Goal: Transaction & Acquisition: Purchase product/service

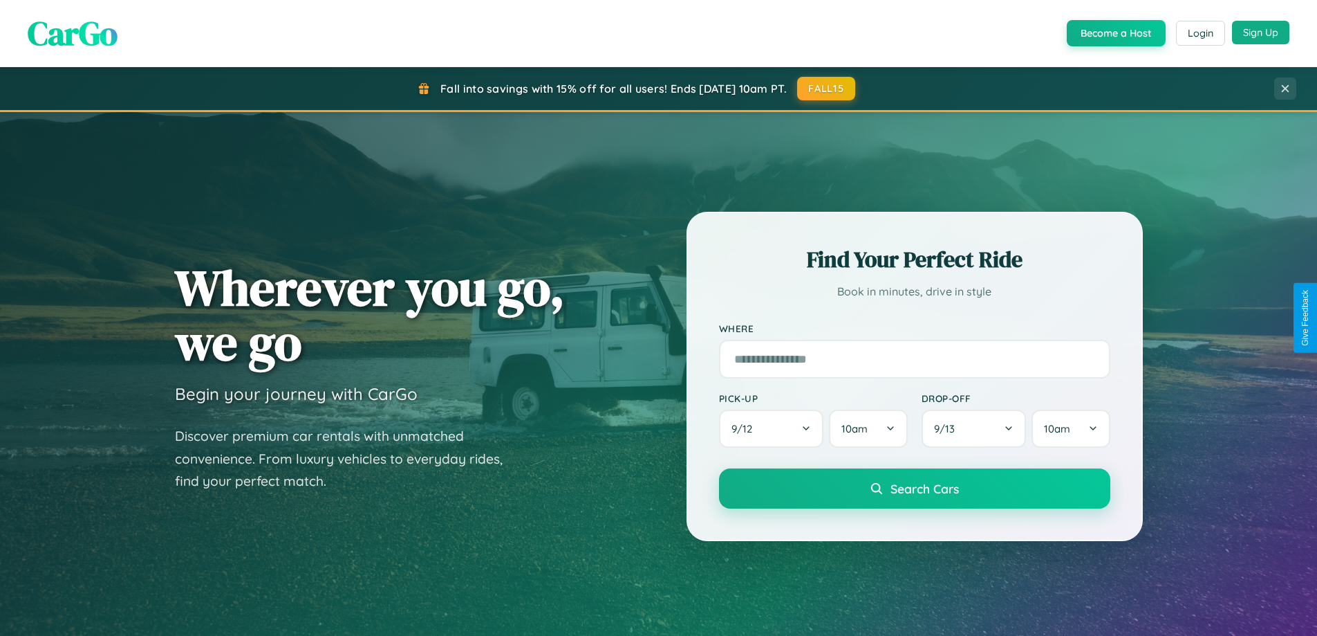
click at [1261, 33] on button "Sign Up" at bounding box center [1260, 33] width 57 height 24
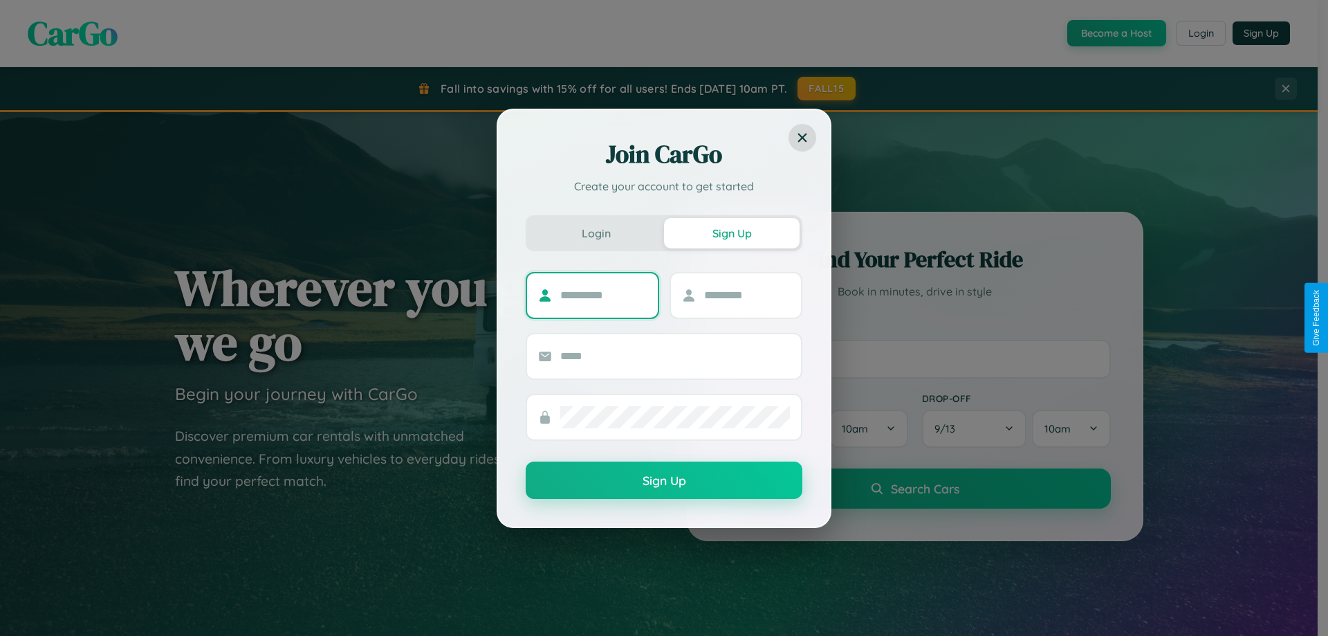
click at [603, 295] on input "text" at bounding box center [603, 295] width 86 height 22
type input "********"
click at [746, 295] on input "text" at bounding box center [747, 295] width 86 height 22
type input "******"
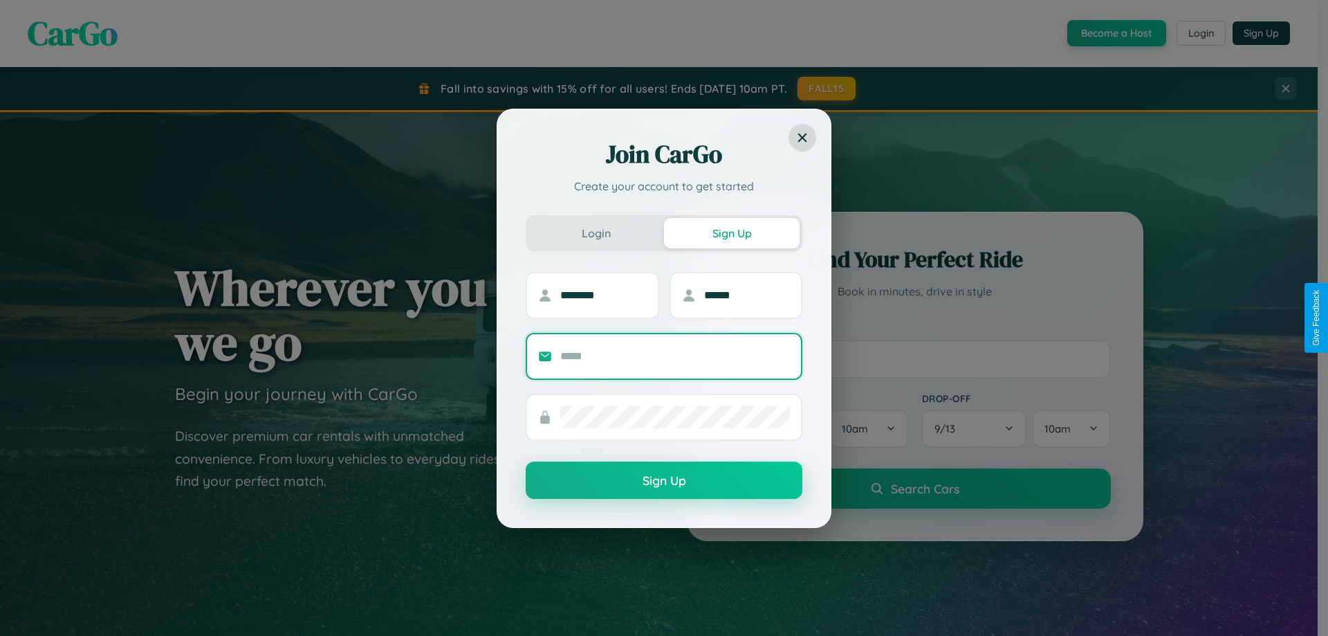
click at [675, 355] on input "text" at bounding box center [675, 356] width 230 height 22
type input "**********"
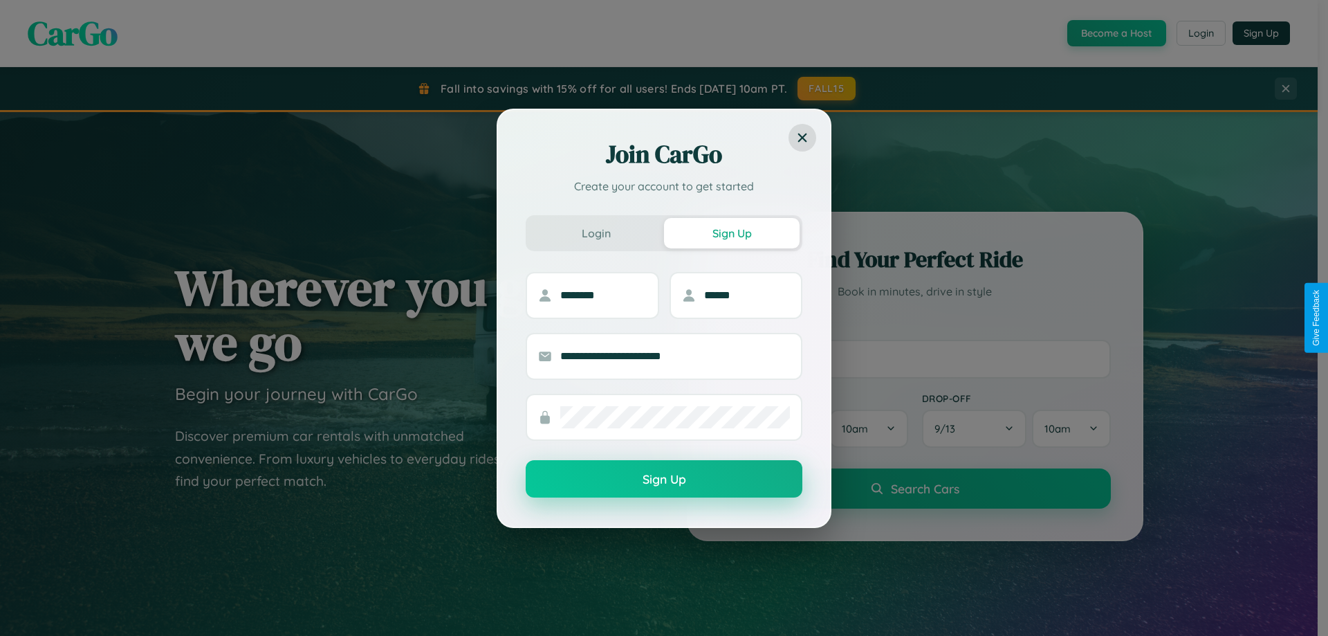
click at [664, 479] on button "Sign Up" at bounding box center [664, 478] width 277 height 37
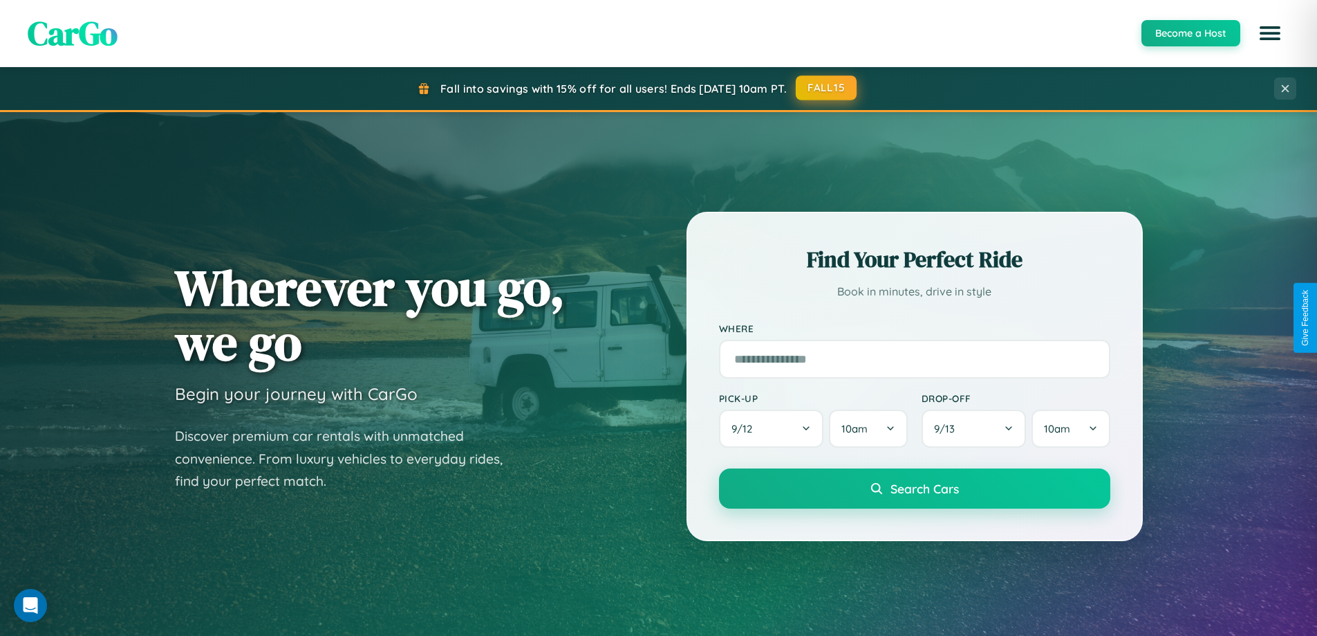
click at [827, 89] on button "FALL15" at bounding box center [826, 87] width 61 height 25
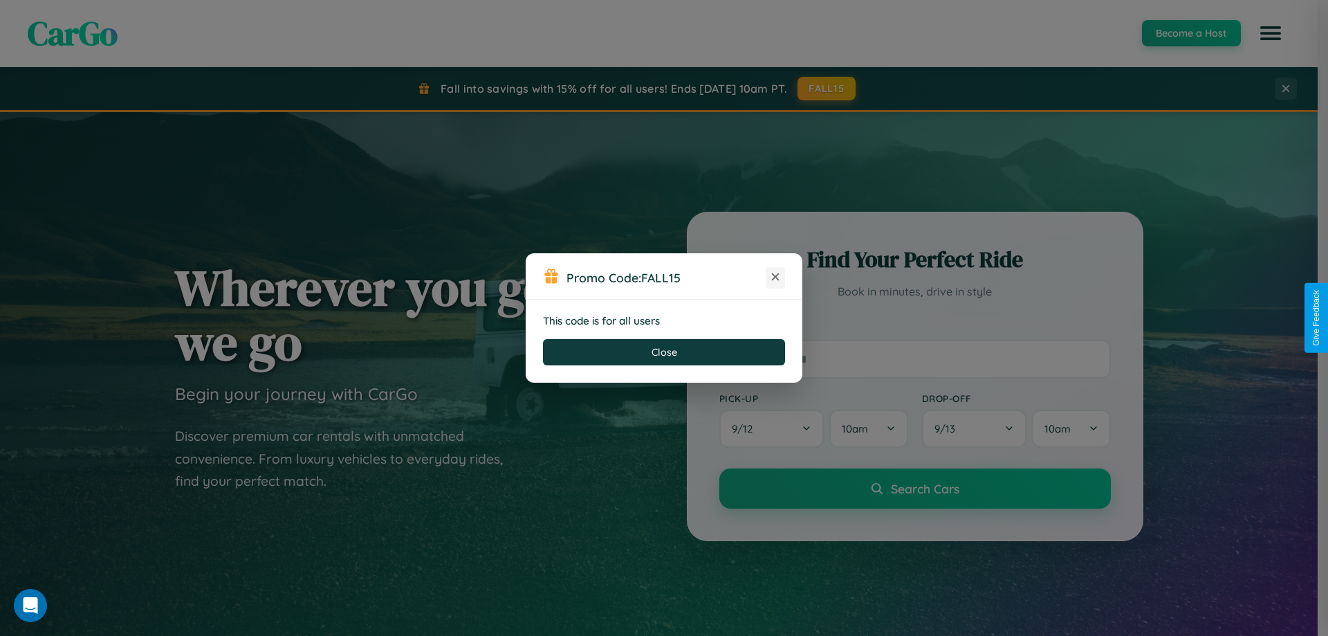
click at [775, 277] on icon at bounding box center [775, 277] width 14 height 14
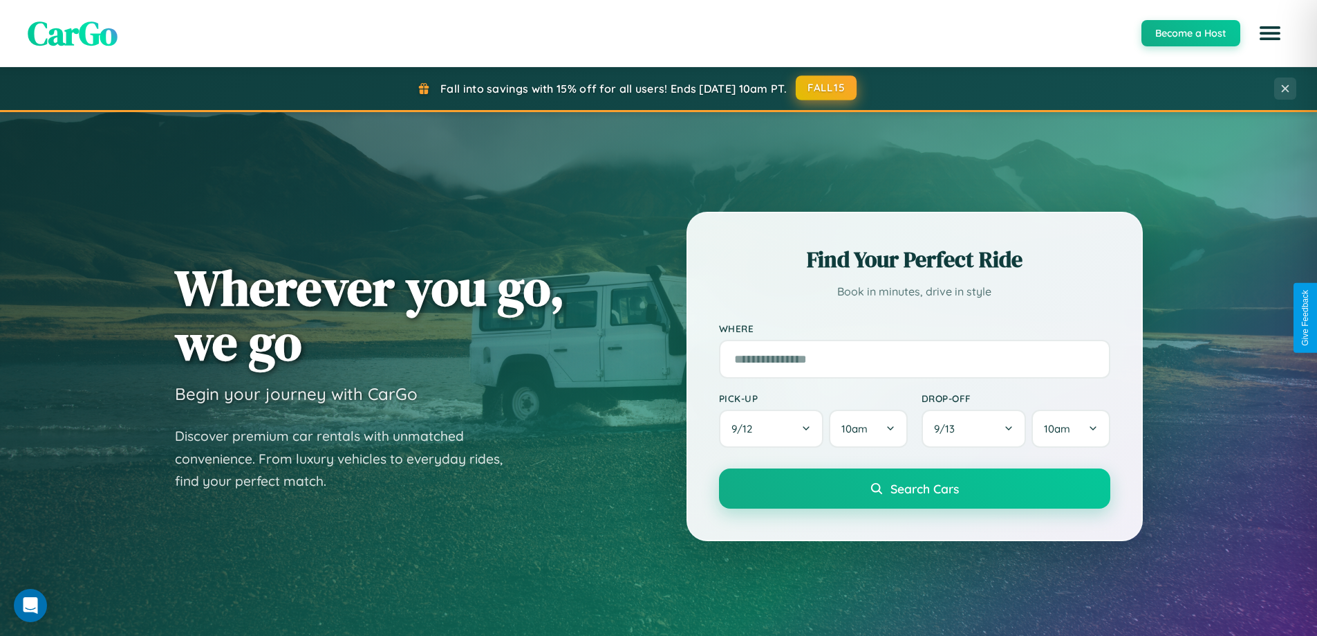
click at [827, 88] on button "FALL15" at bounding box center [826, 87] width 61 height 25
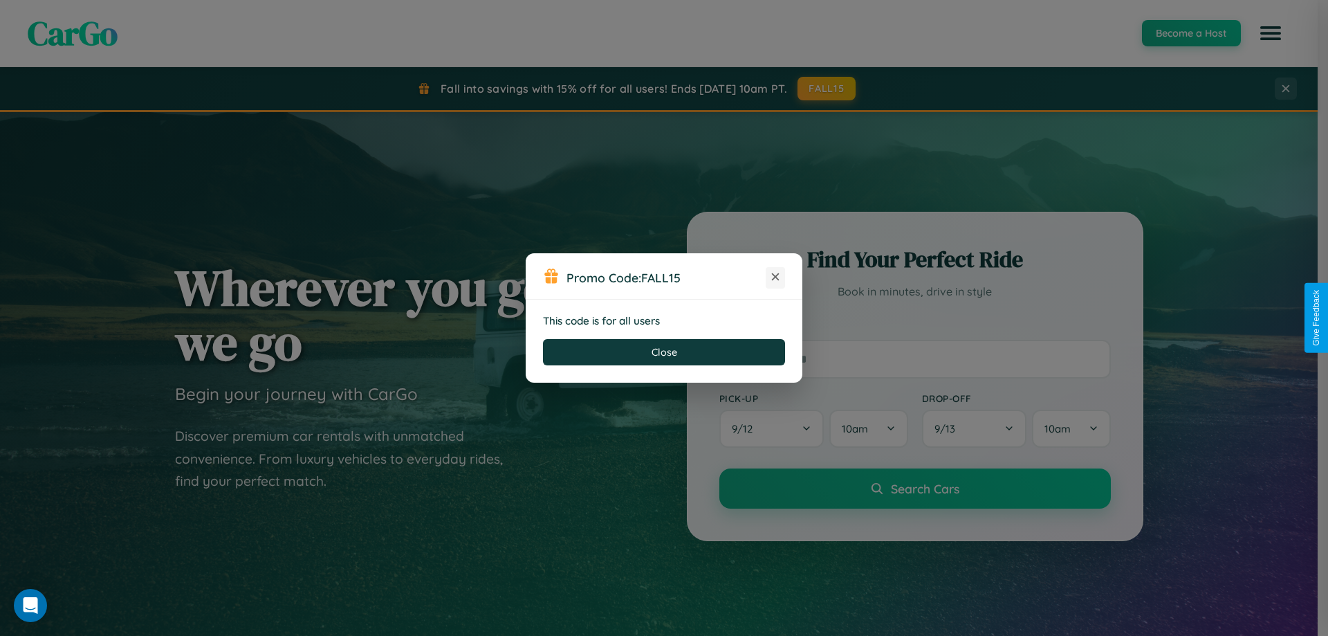
click at [775, 277] on icon at bounding box center [775, 277] width 14 height 14
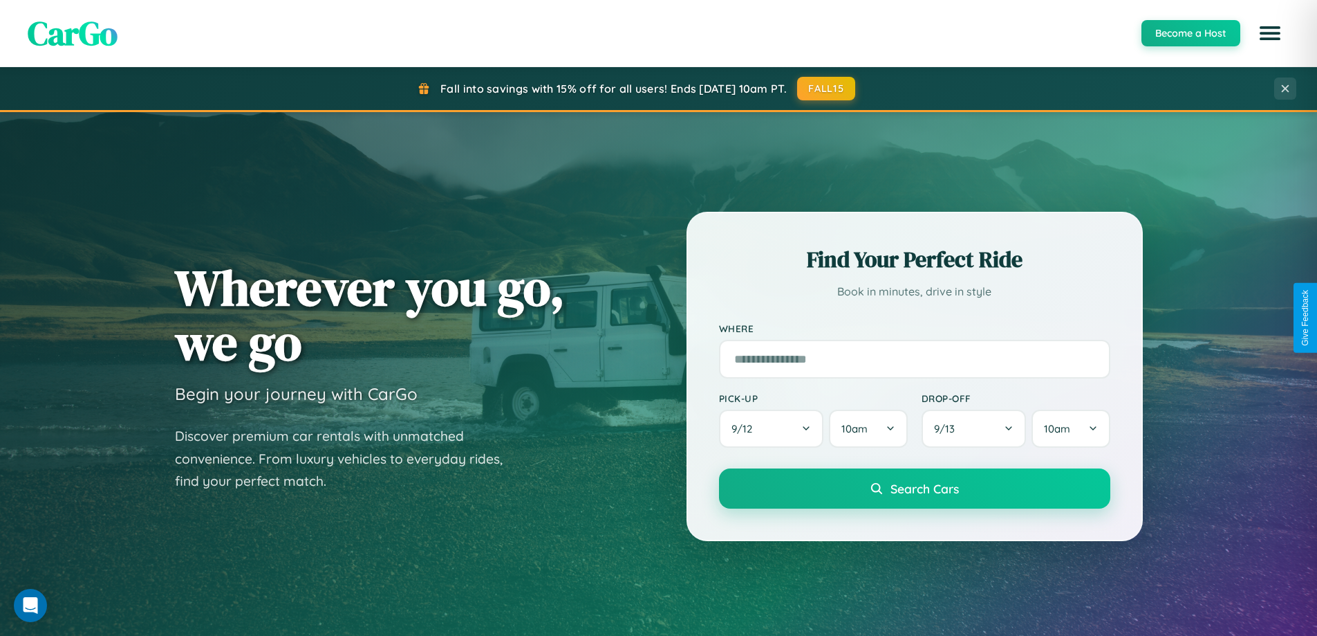
scroll to position [596, 0]
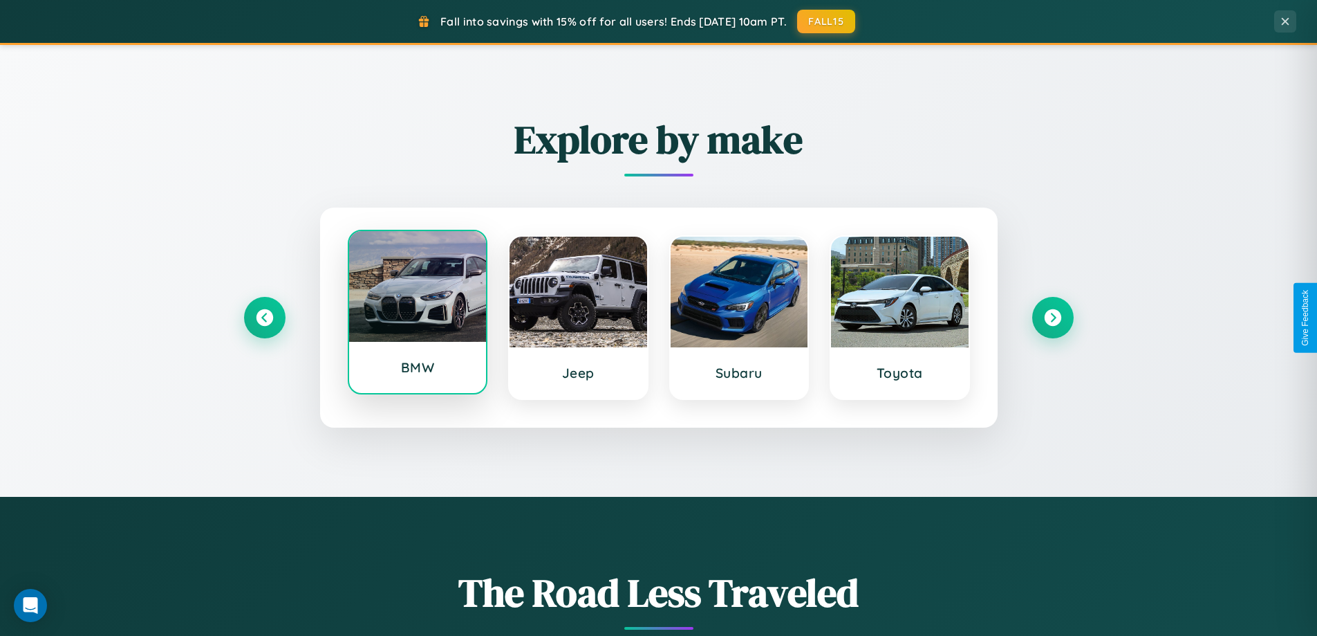
click at [417, 312] on div at bounding box center [418, 286] width 138 height 111
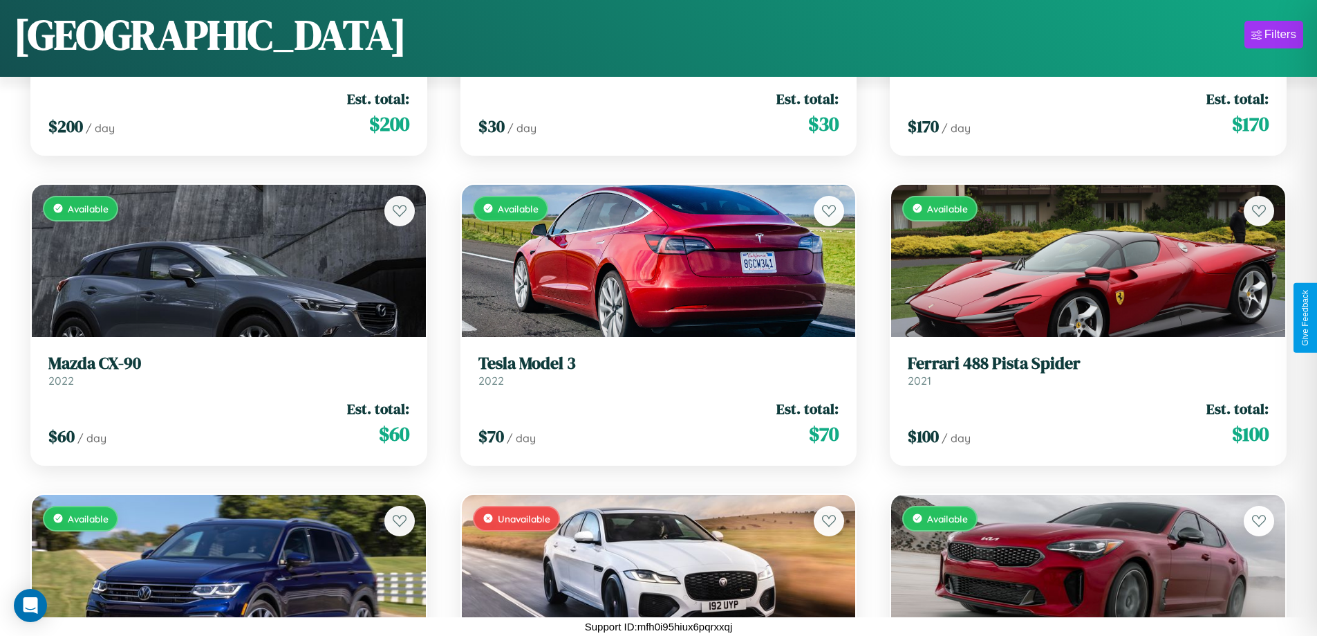
scroll to position [4220, 0]
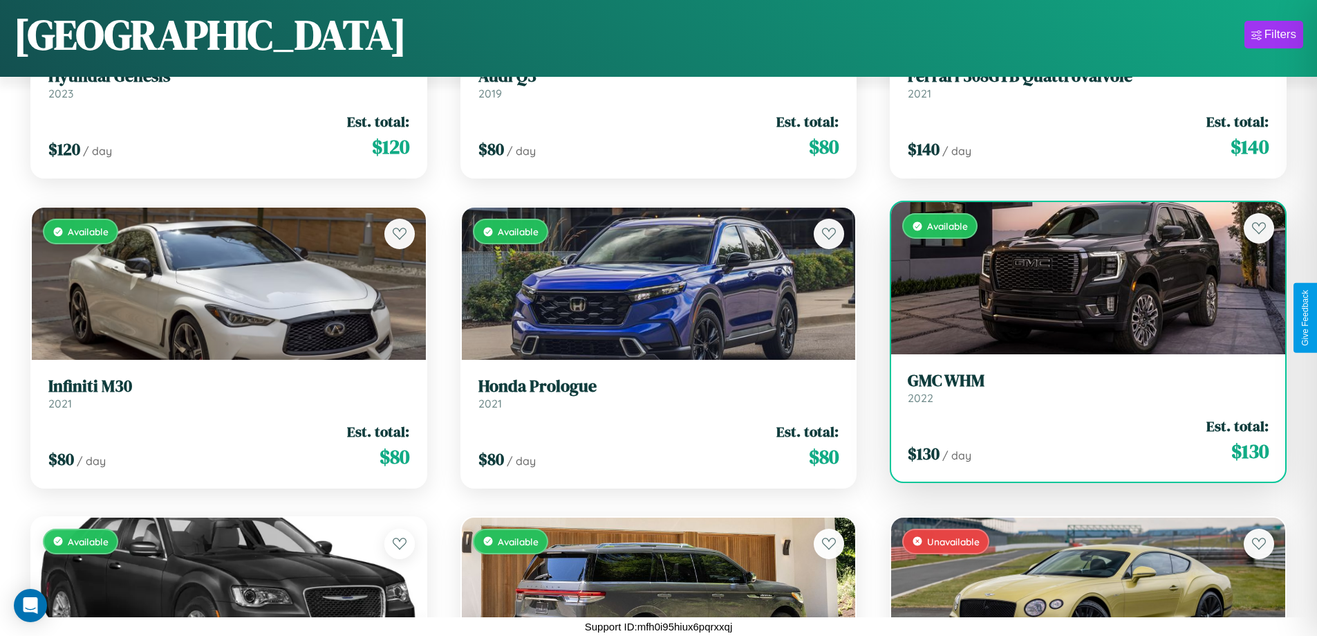
click at [1080, 393] on link "GMC WHM 2022" at bounding box center [1088, 388] width 361 height 34
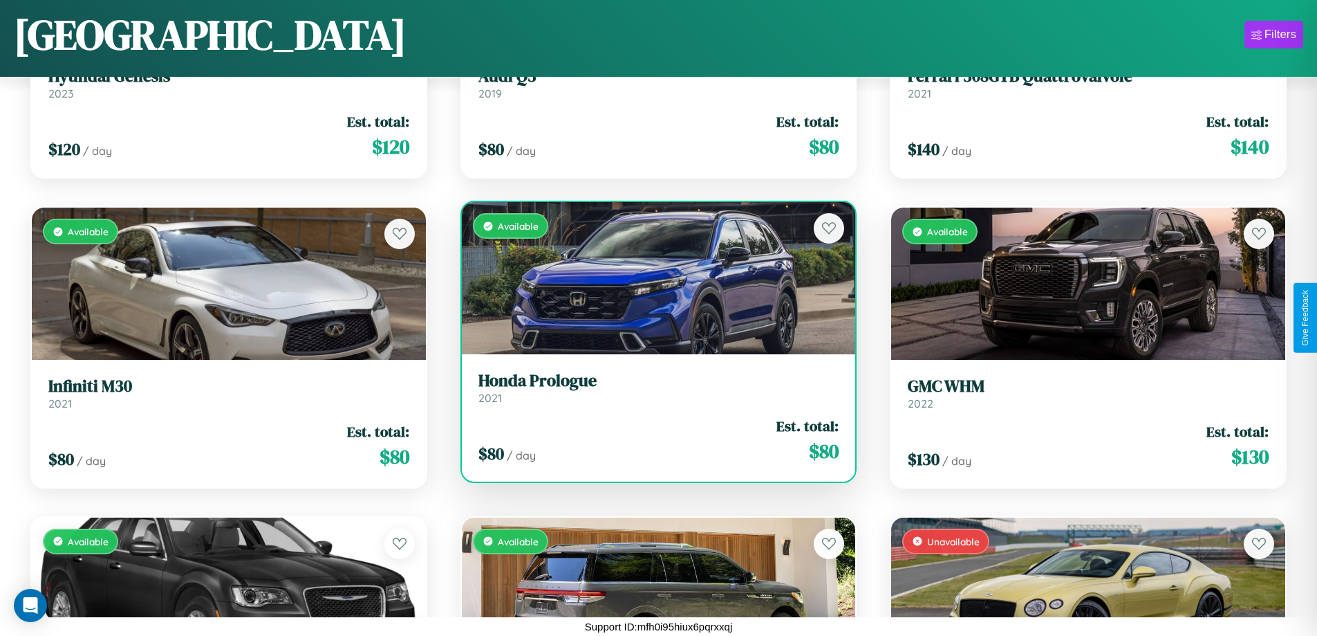
scroll to position [2672, 0]
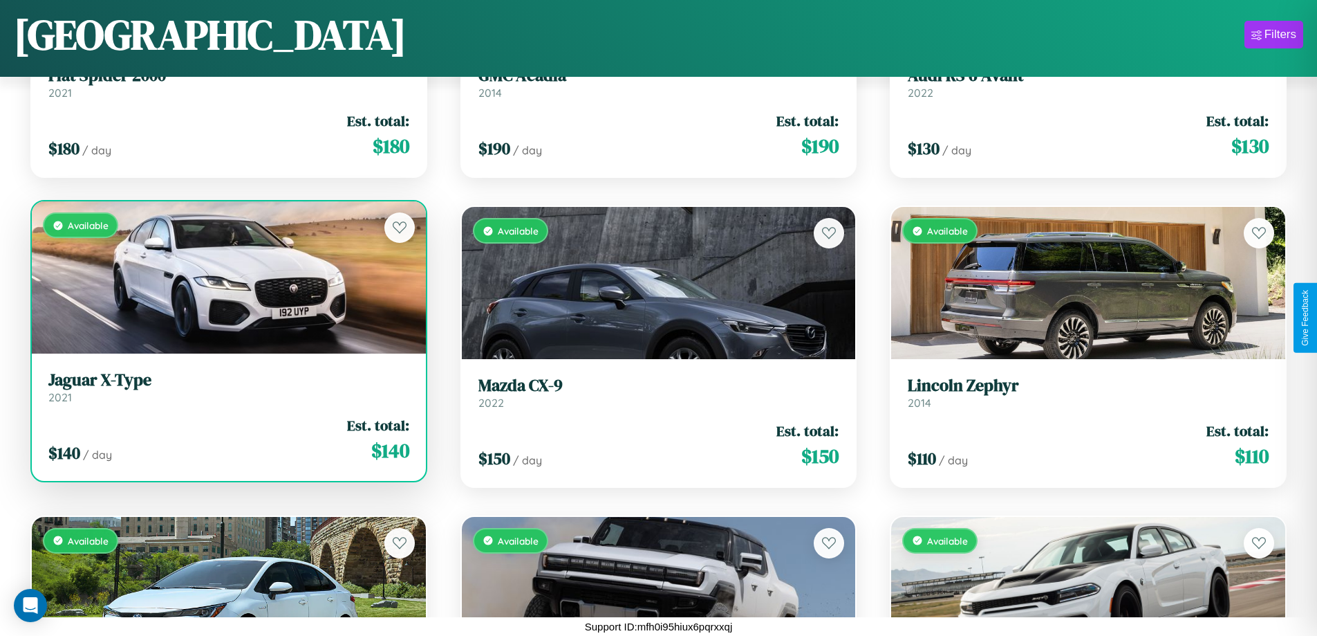
click at [227, 389] on h3 "Jaguar X-Type" at bounding box center [228, 380] width 361 height 20
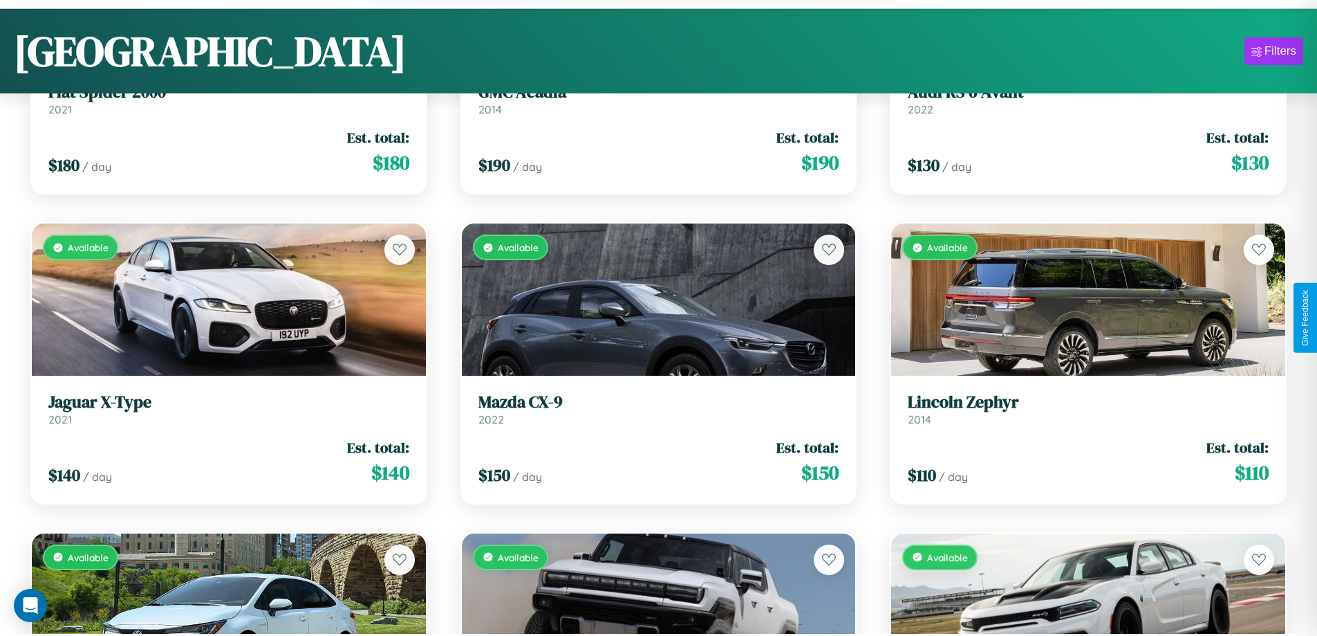
scroll to position [7059, 0]
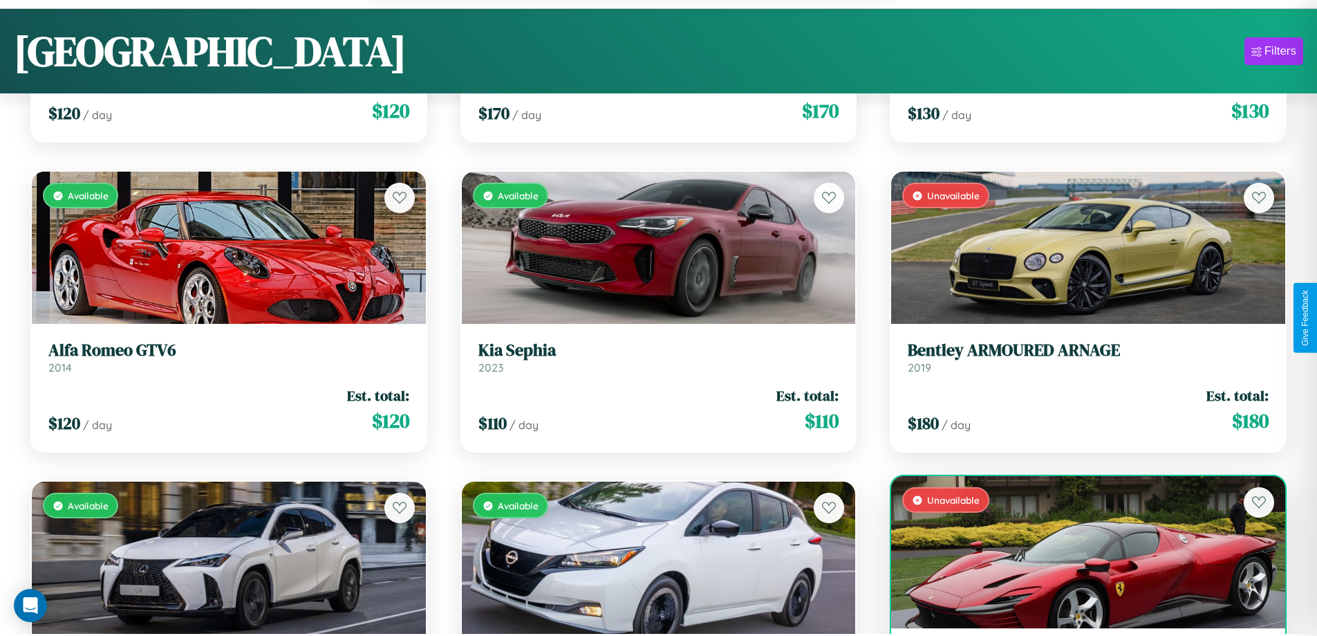
click at [1080, 554] on div "Unavailable" at bounding box center [1088, 552] width 394 height 152
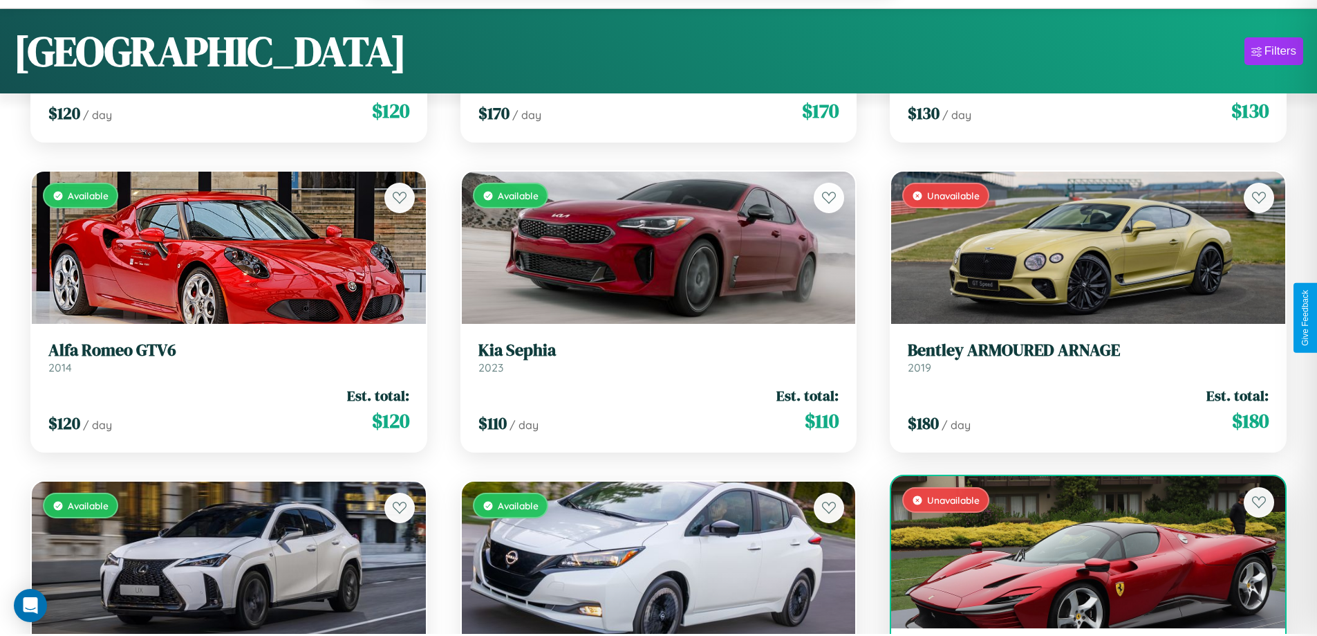
click at [1080, 554] on div "Unavailable" at bounding box center [1088, 552] width 394 height 152
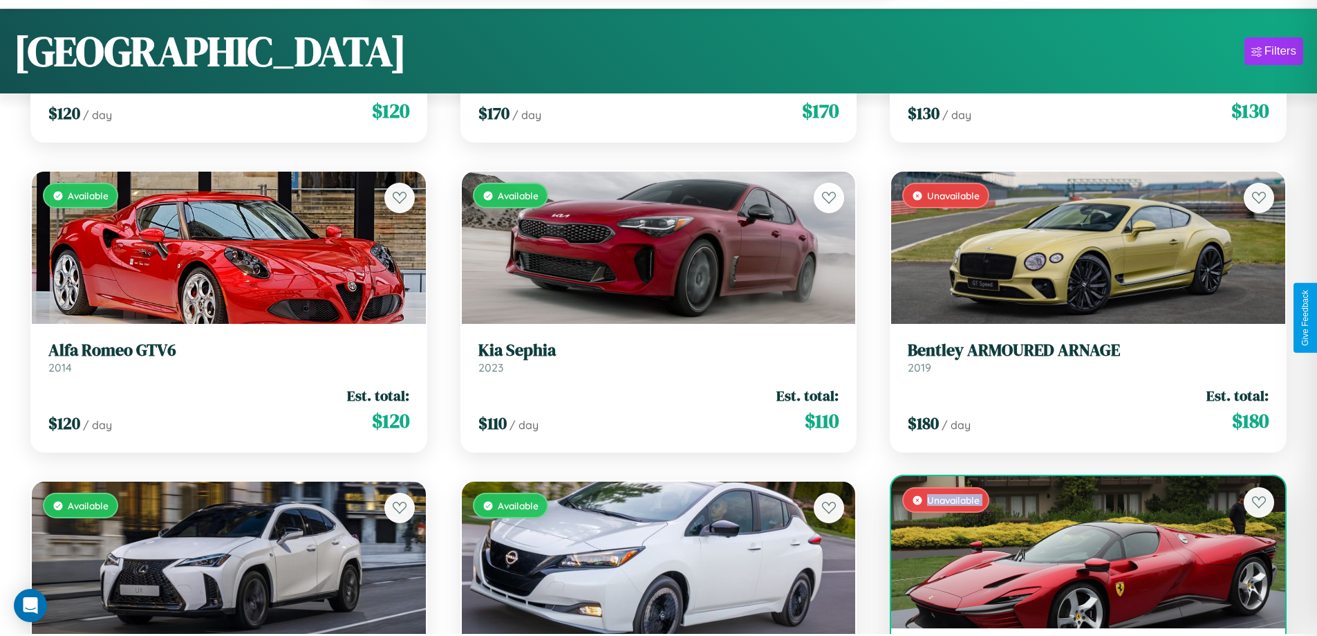
click at [1080, 554] on div "Unavailable" at bounding box center [1088, 552] width 394 height 152
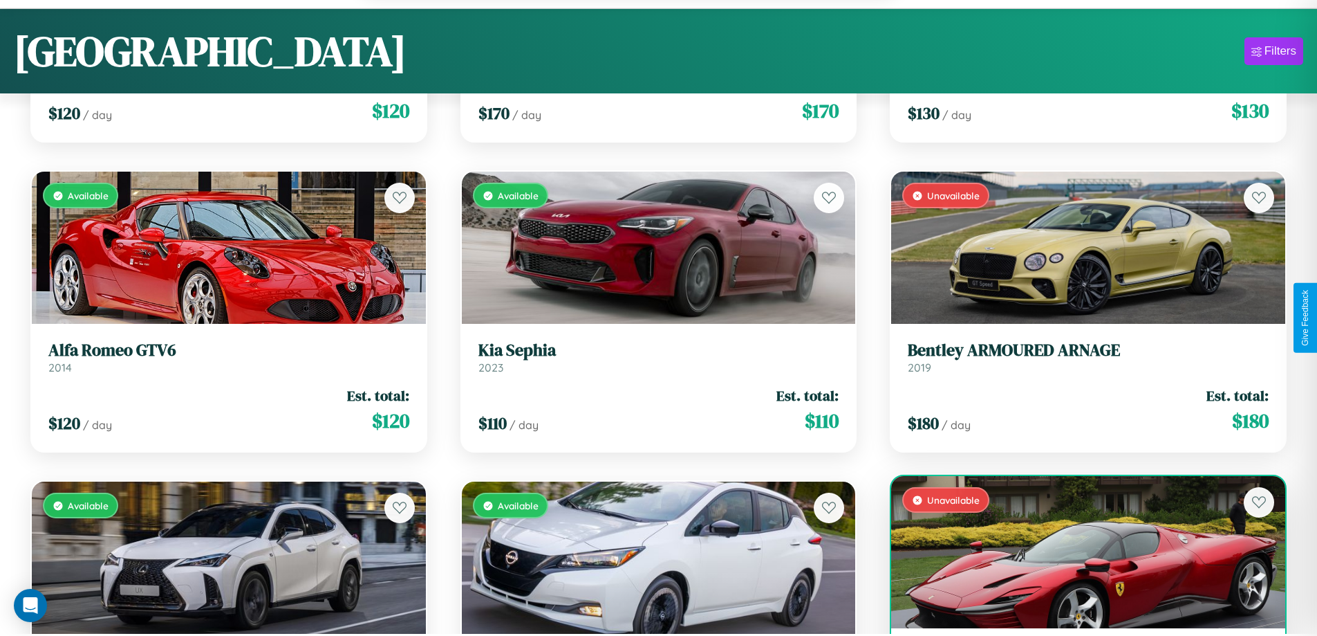
click at [1080, 554] on div "Unavailable" at bounding box center [1088, 552] width 394 height 152
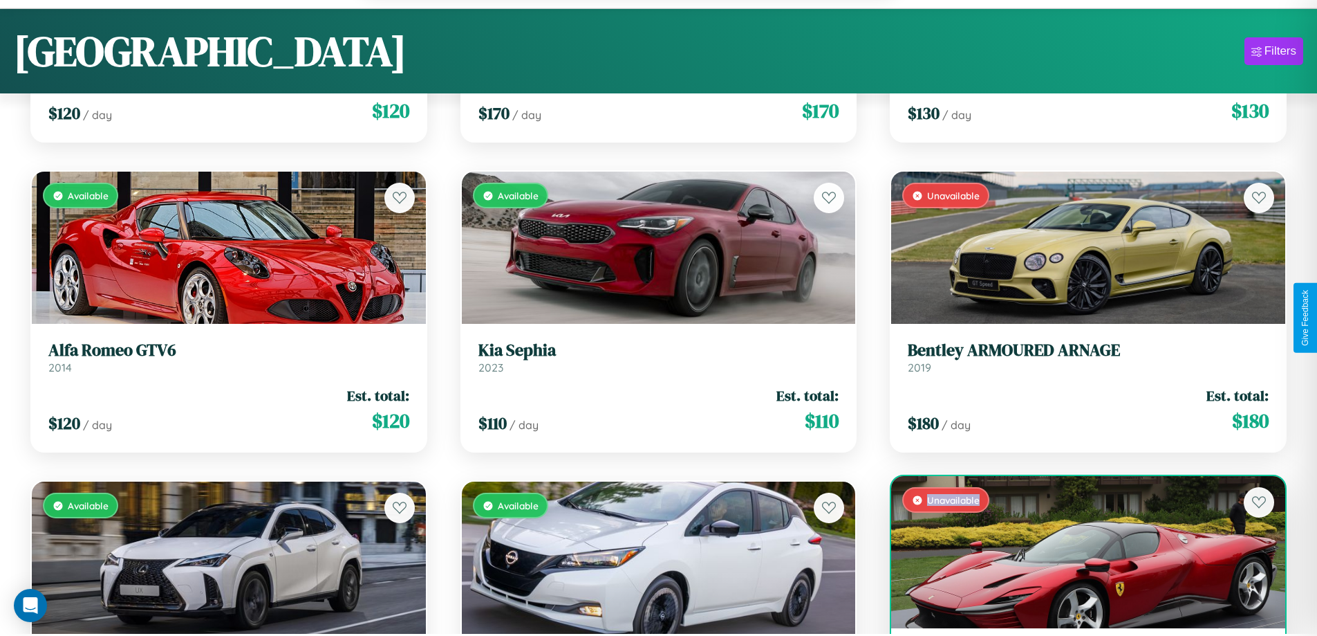
click at [1080, 554] on div "Unavailable" at bounding box center [1088, 552] width 394 height 152
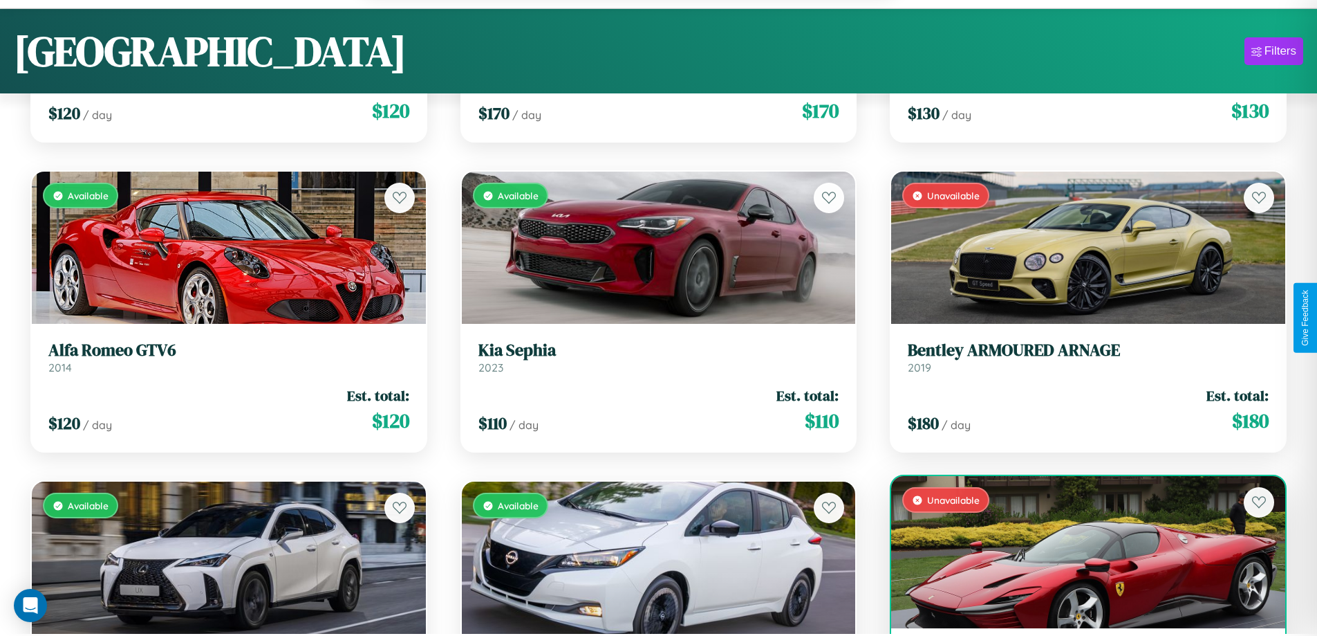
scroll to position [7104, 0]
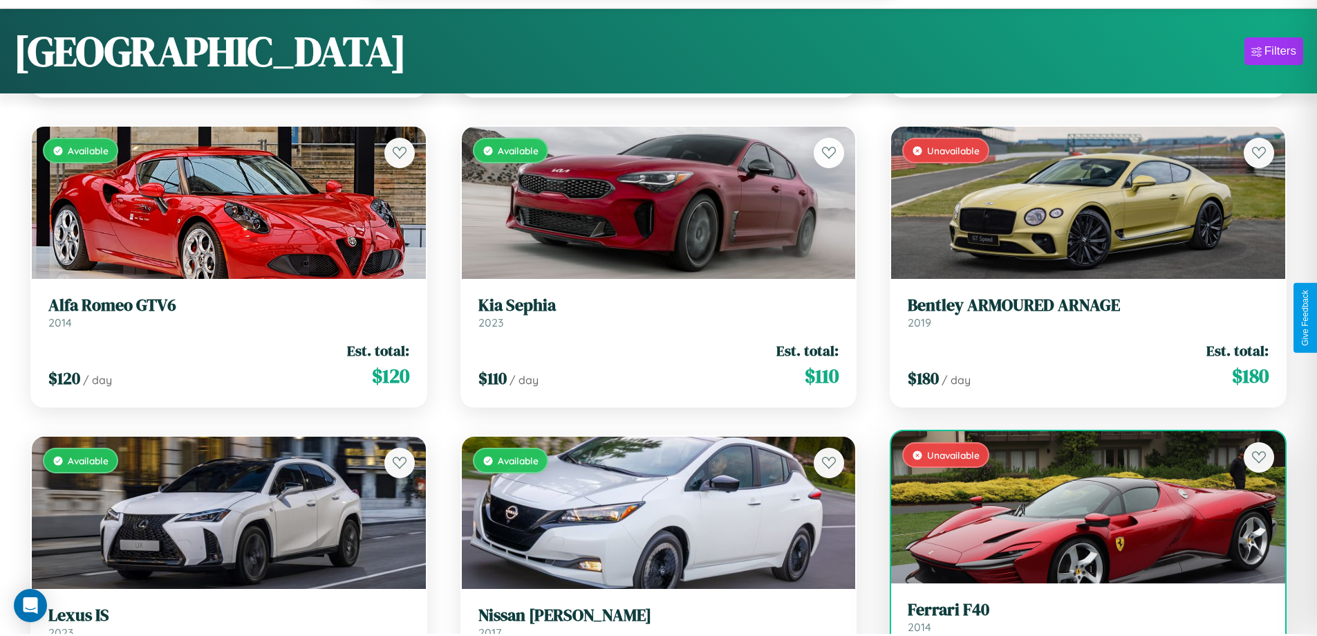
click at [1080, 618] on h3 "Ferrari F40" at bounding box center [1088, 610] width 361 height 20
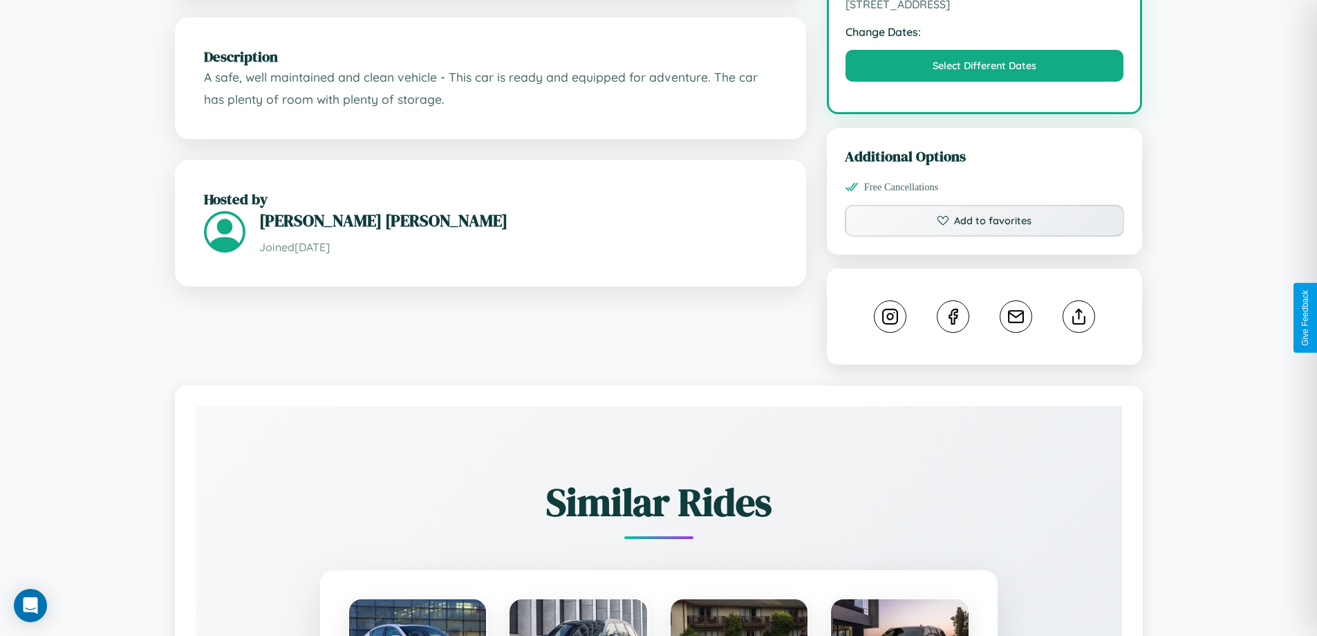
scroll to position [454, 0]
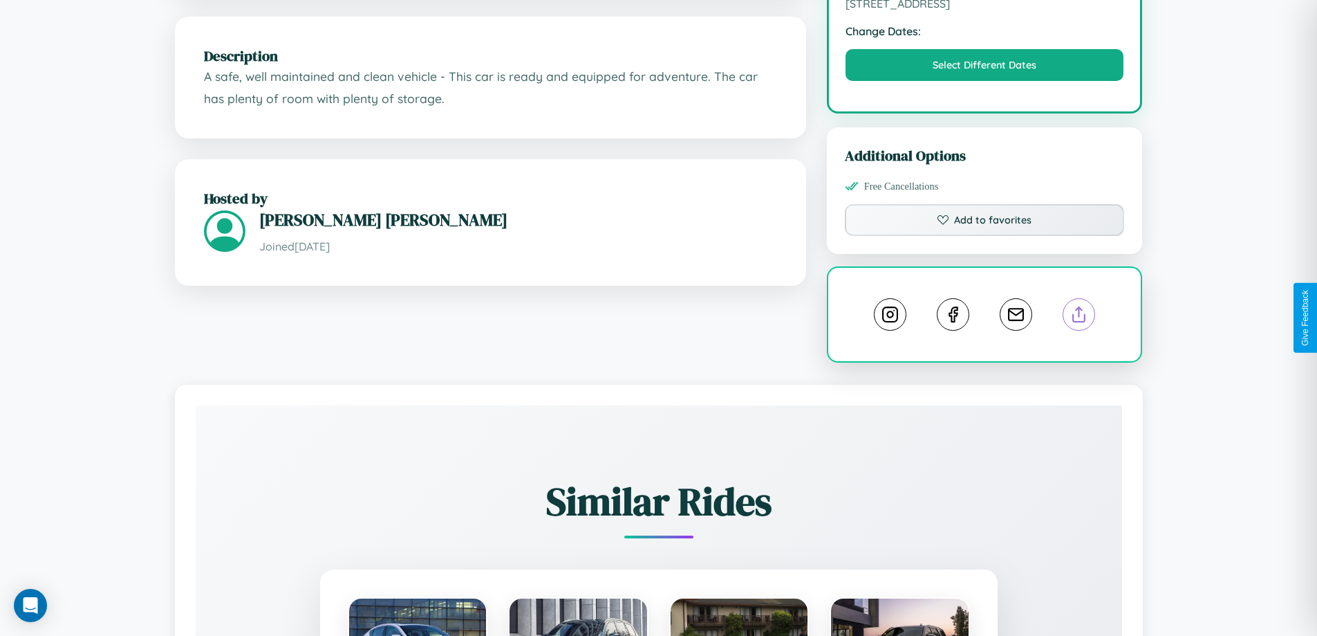
click at [1080, 317] on line at bounding box center [1080, 312] width 0 height 10
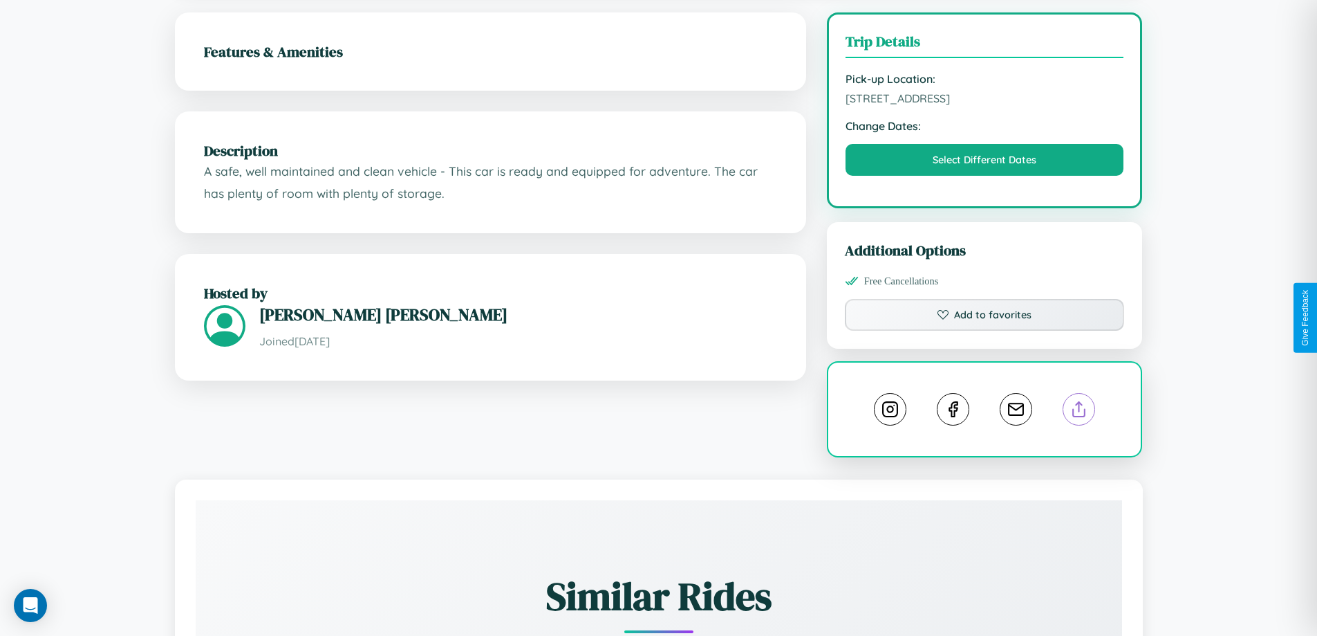
scroll to position [359, 0]
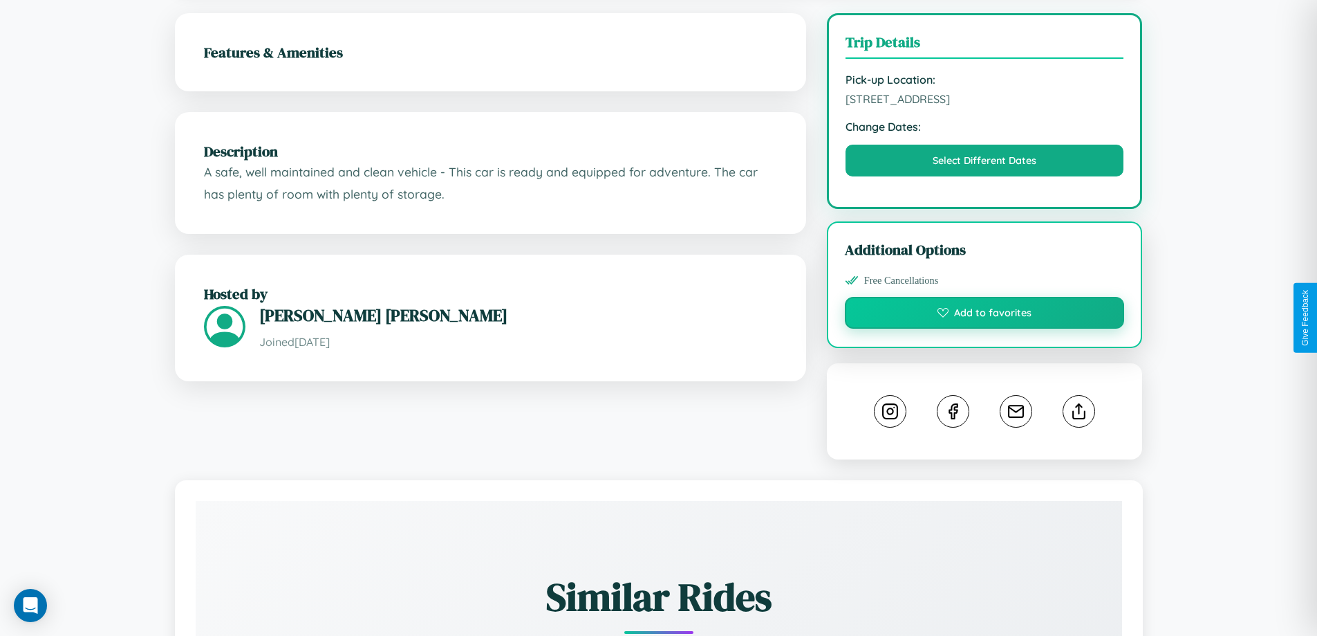
click at [985, 315] on button "Add to favorites" at bounding box center [985, 313] width 280 height 32
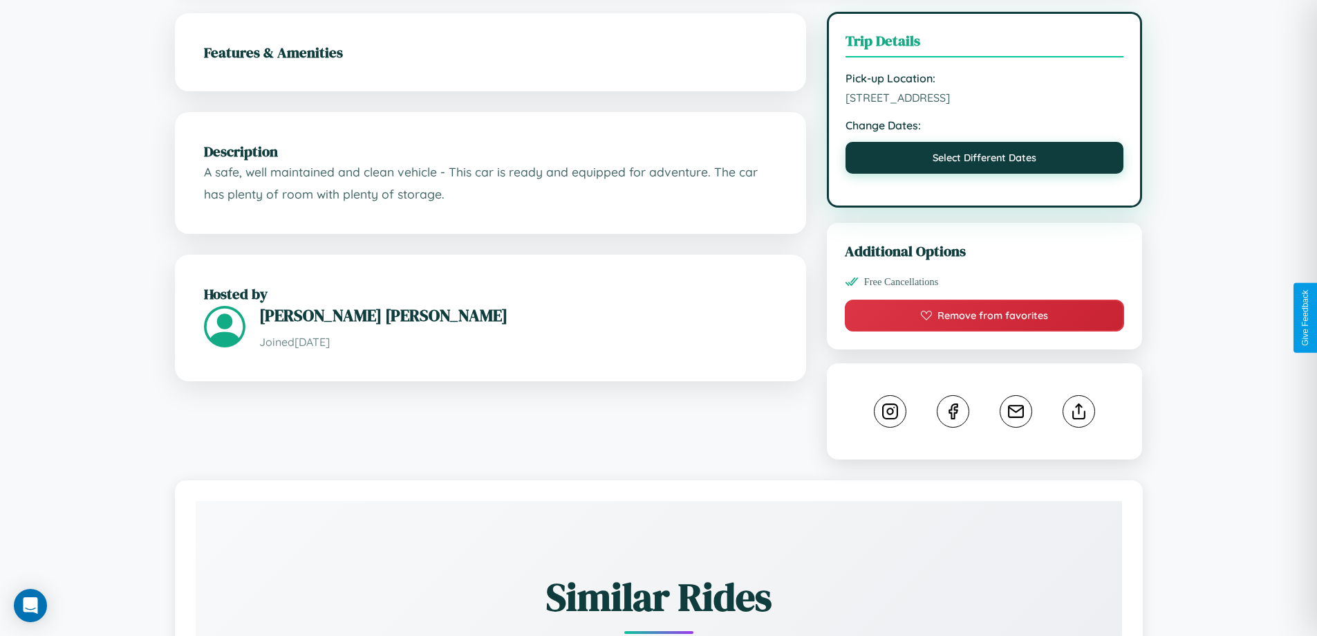
click at [985, 160] on button "Select Different Dates" at bounding box center [985, 158] width 279 height 32
select select "*"
select select "****"
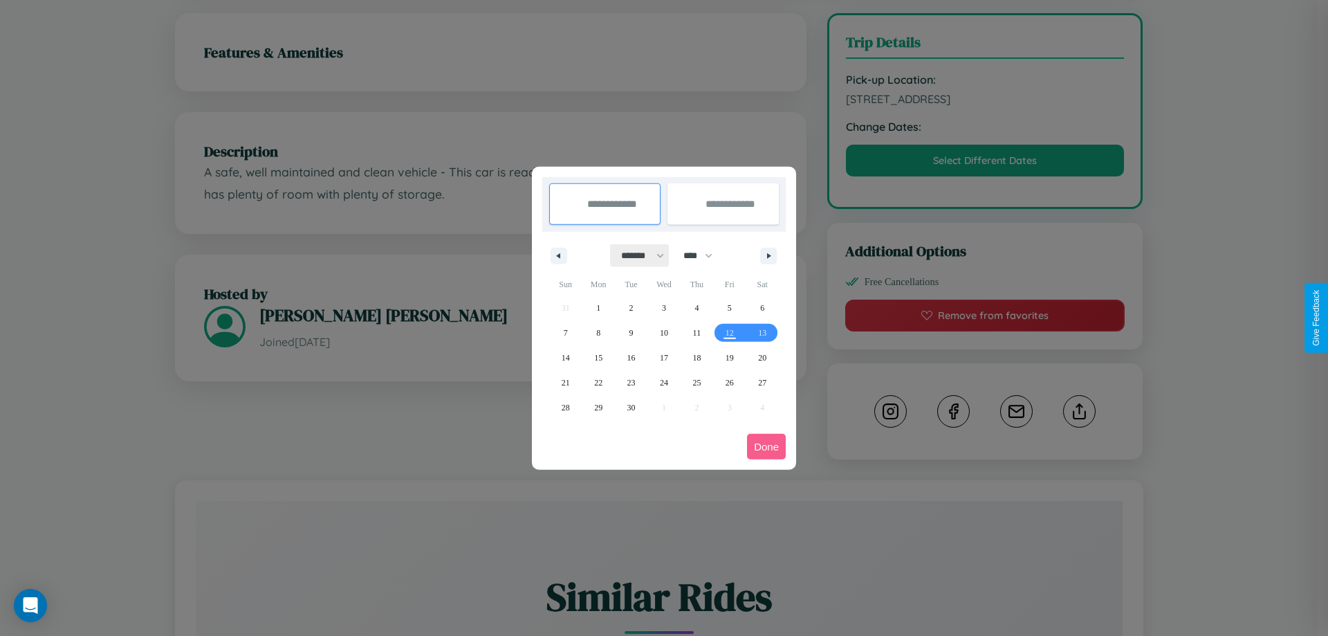
drag, startPoint x: 636, startPoint y: 255, endPoint x: 664, endPoint y: 277, distance: 35.4
click at [636, 255] on select "******* ******** ***** ***** *** **** **** ****** ********* ******* ******** **…" at bounding box center [640, 255] width 59 height 23
select select "*"
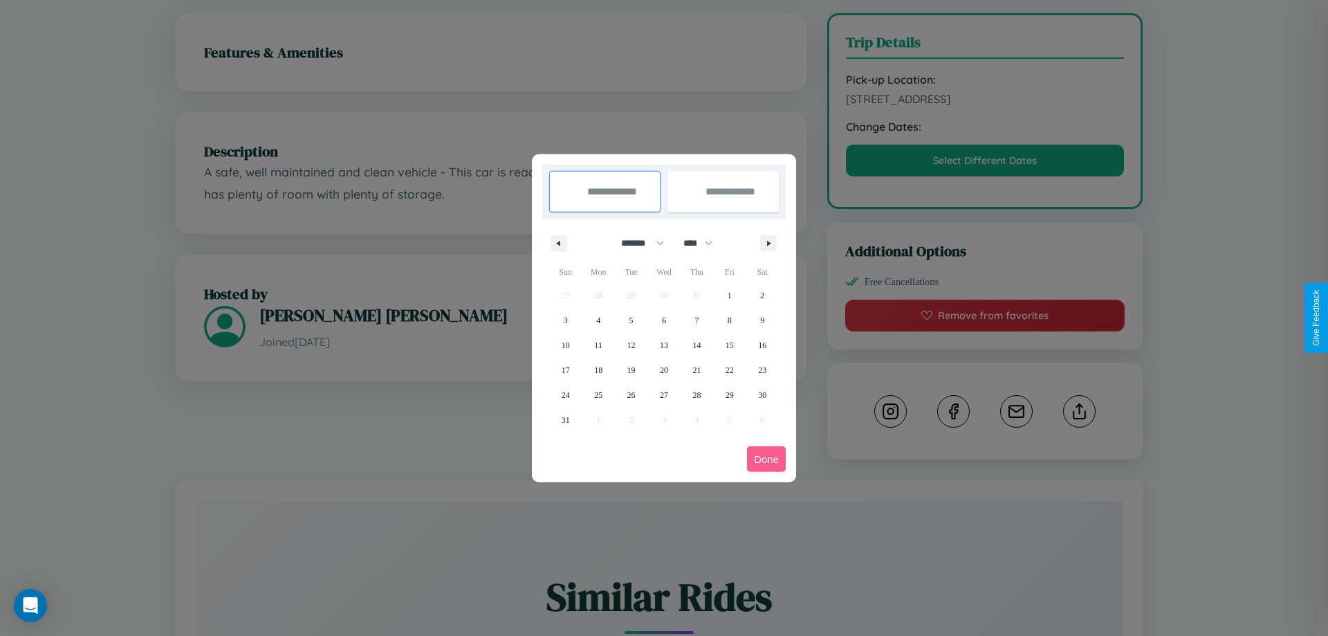
click at [704, 243] on select "**** **** **** **** **** **** **** **** **** **** **** **** **** **** **** ****…" at bounding box center [696, 243] width 41 height 23
select select "****"
click at [565, 419] on span "30" at bounding box center [566, 419] width 8 height 25
type input "**********"
click at [598, 419] on span "31" at bounding box center [598, 419] width 8 height 25
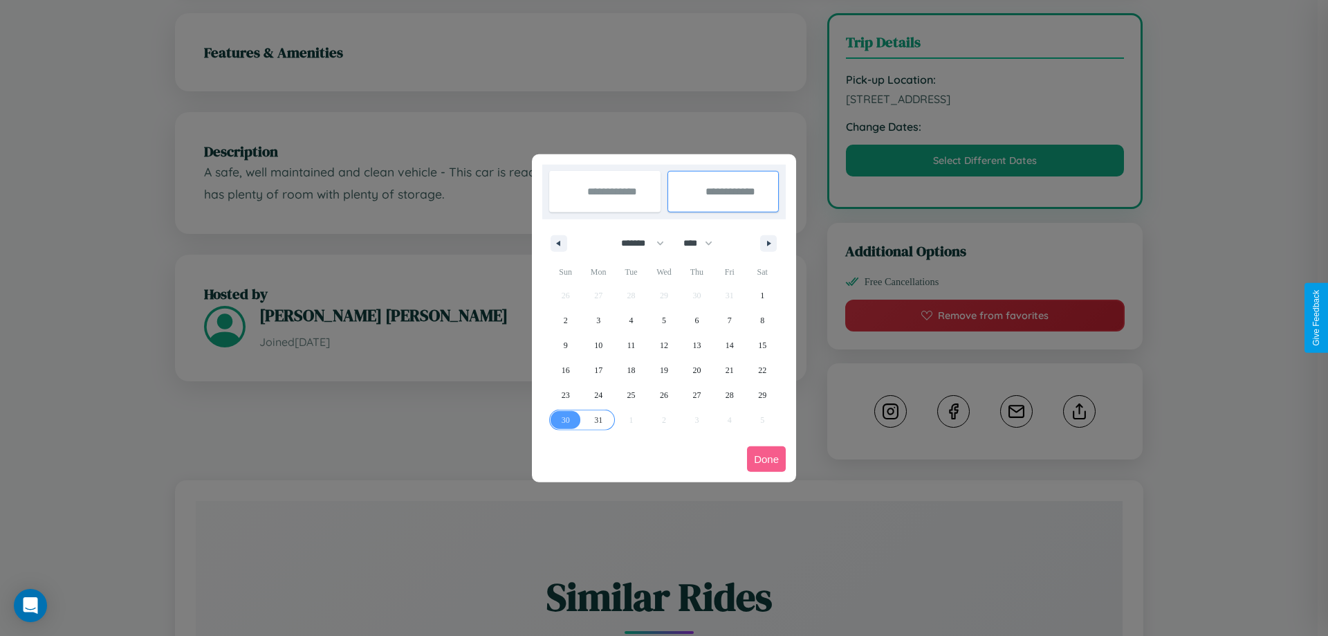
type input "**********"
click at [766, 458] on button "Done" at bounding box center [766, 459] width 39 height 26
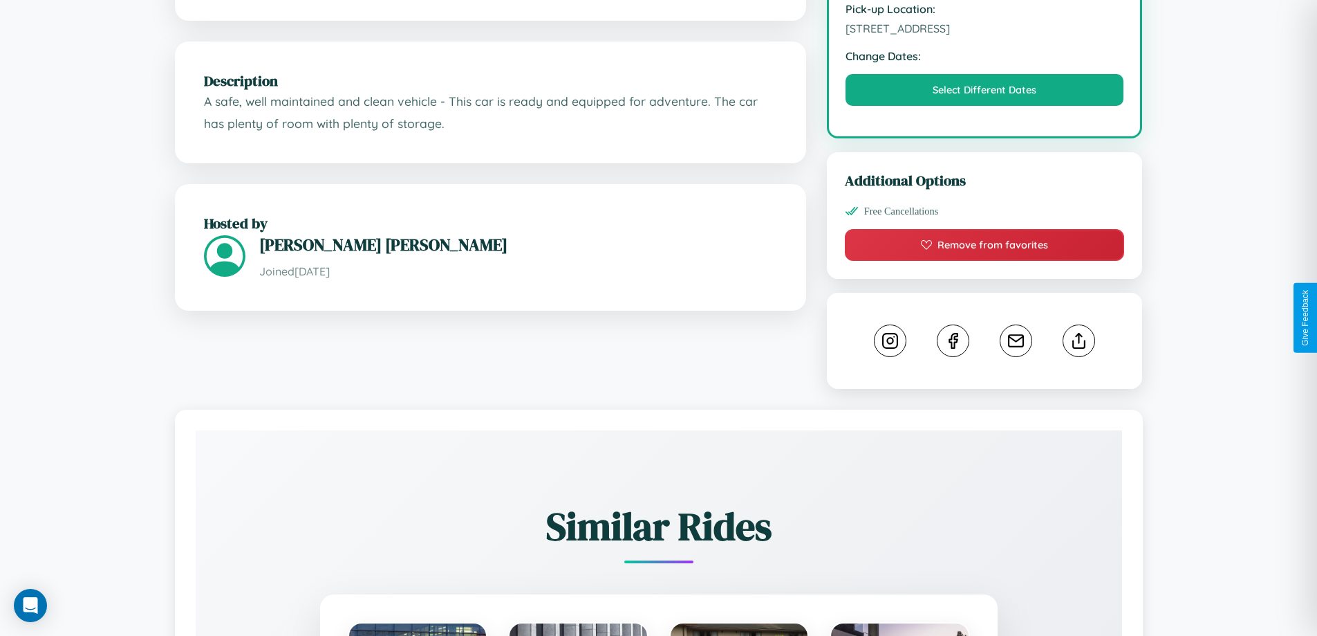
scroll to position [753, 0]
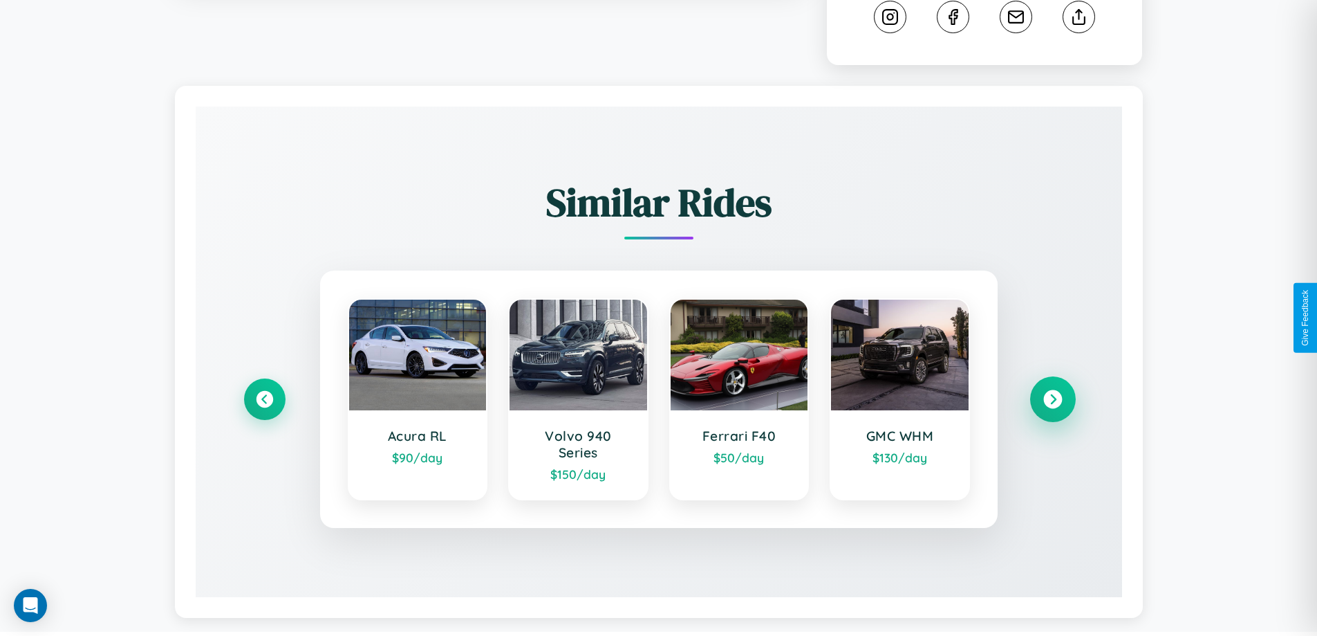
click at [1053, 392] on icon at bounding box center [1053, 399] width 19 height 19
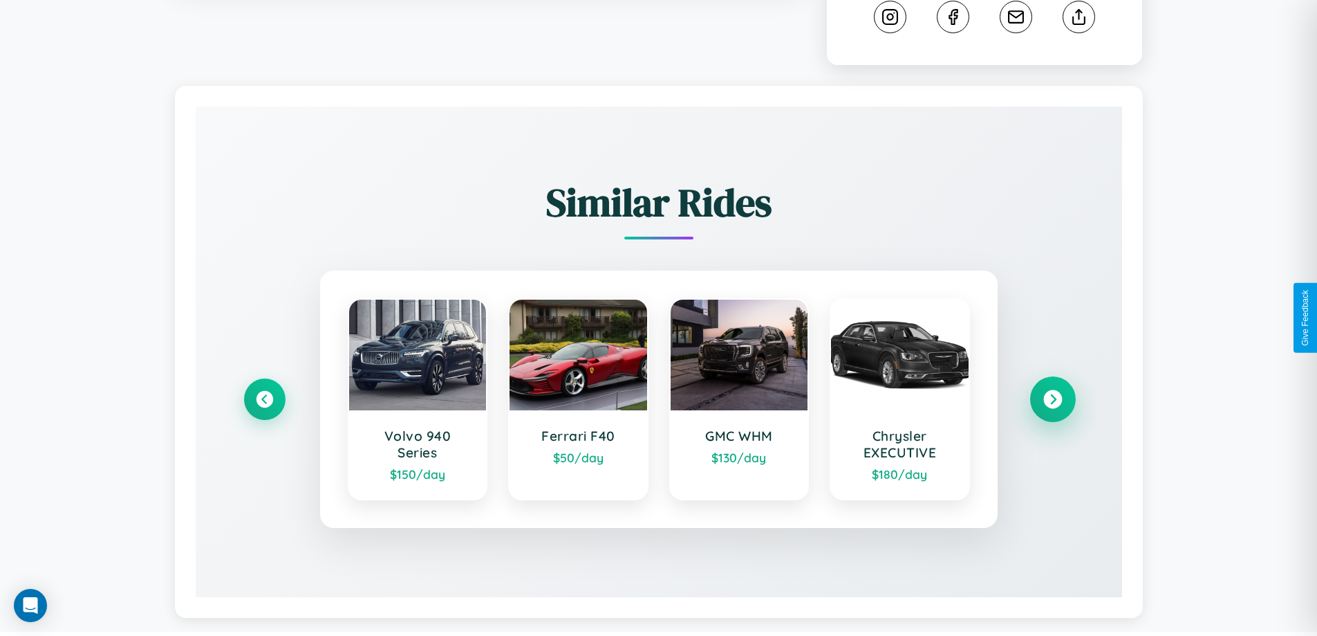
click at [1053, 401] on icon at bounding box center [1053, 399] width 19 height 19
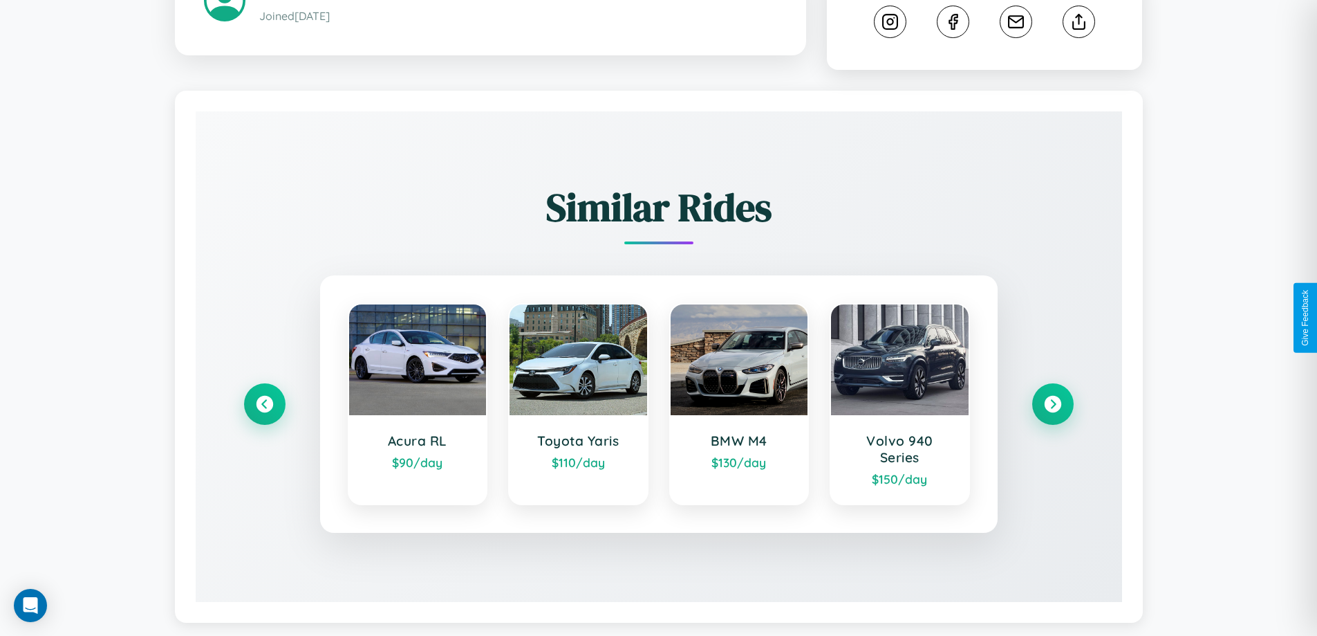
scroll to position [796, 0]
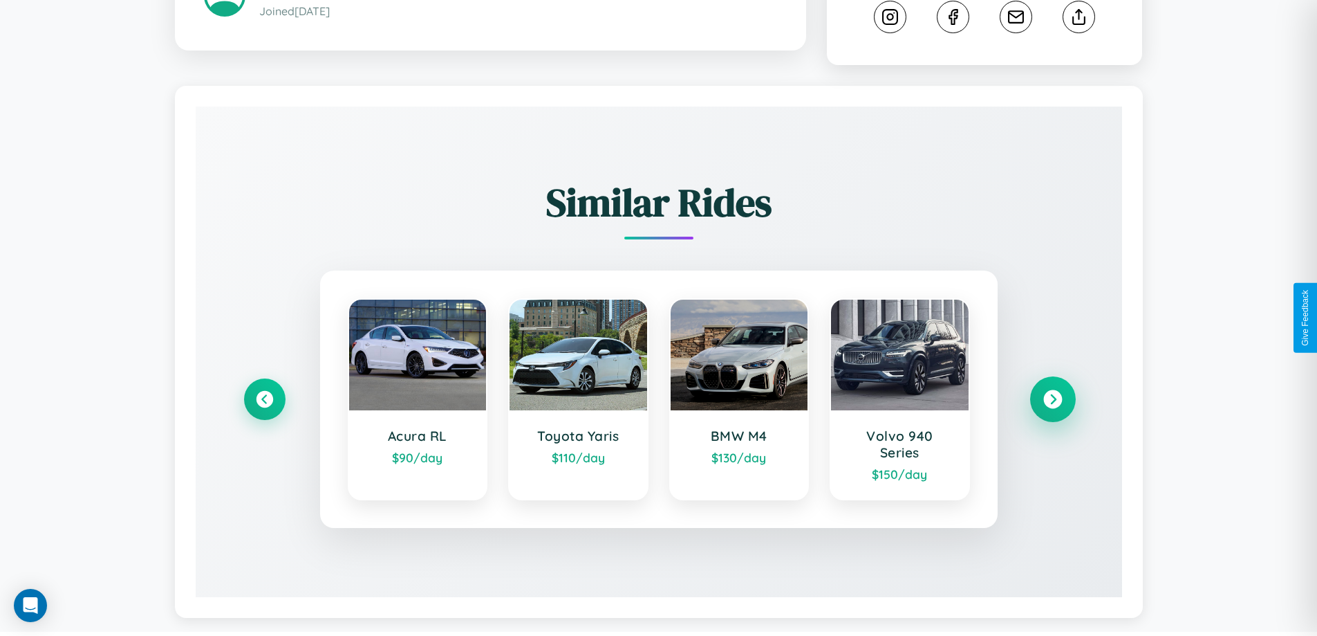
click at [1053, 393] on icon at bounding box center [1053, 399] width 19 height 19
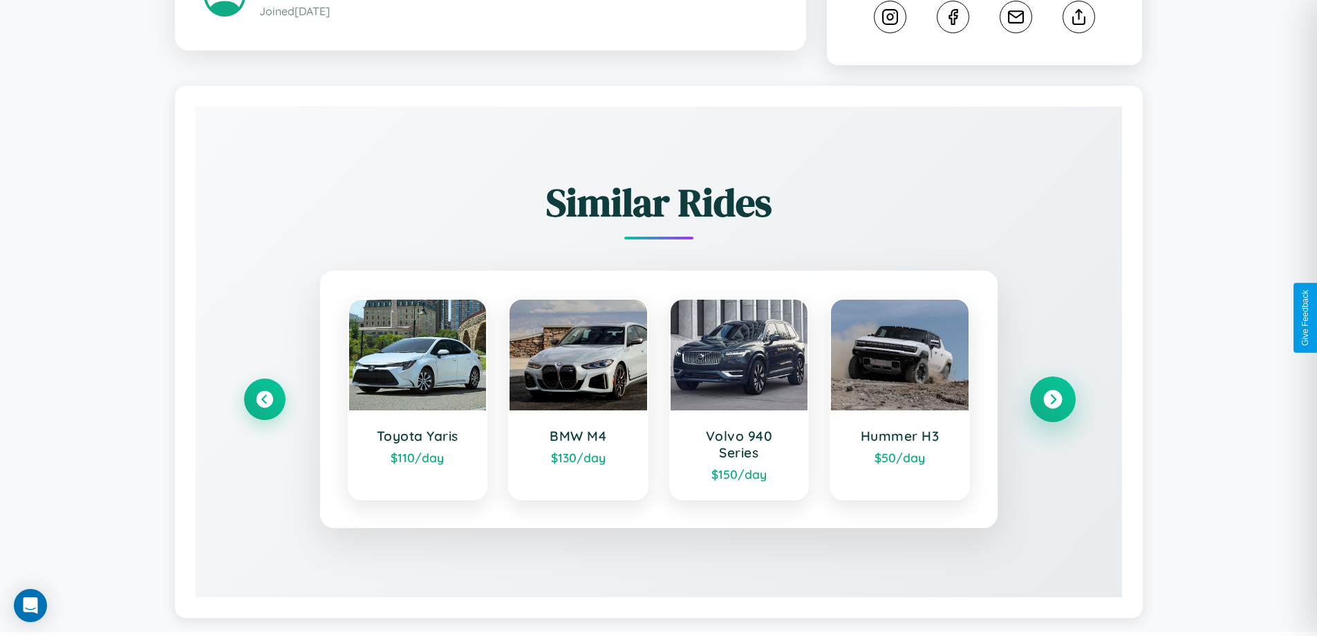
click at [1053, 393] on icon at bounding box center [1053, 399] width 19 height 19
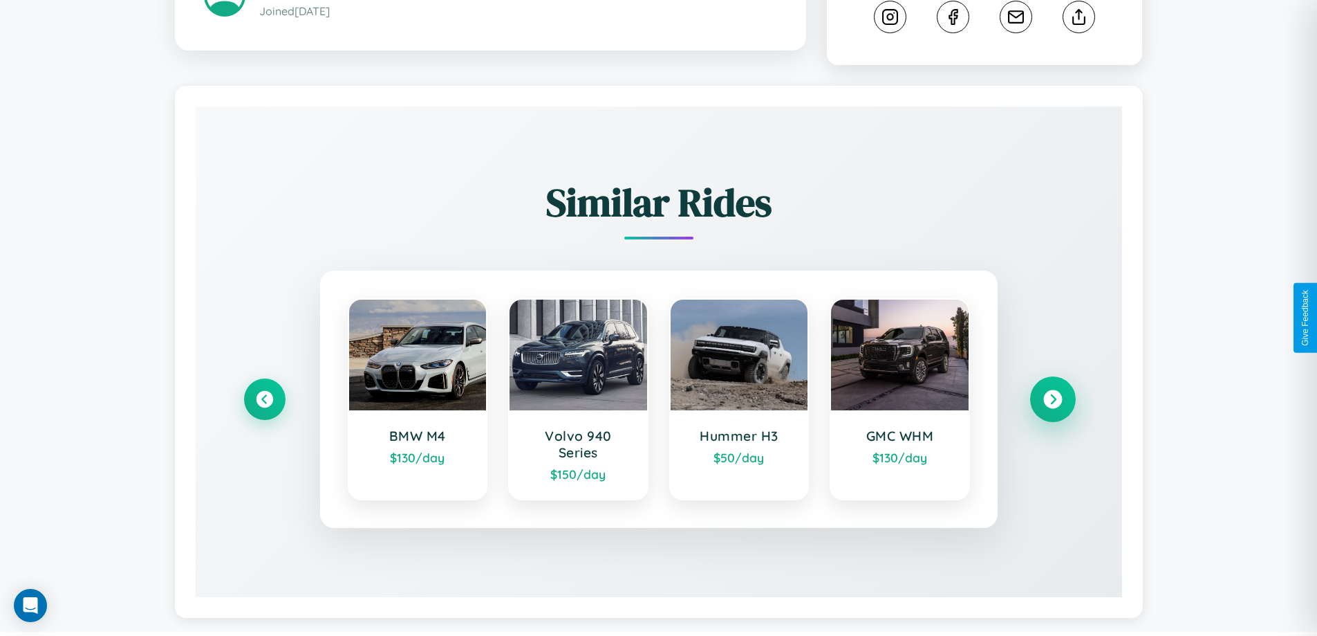
click at [1053, 393] on icon at bounding box center [1053, 399] width 19 height 19
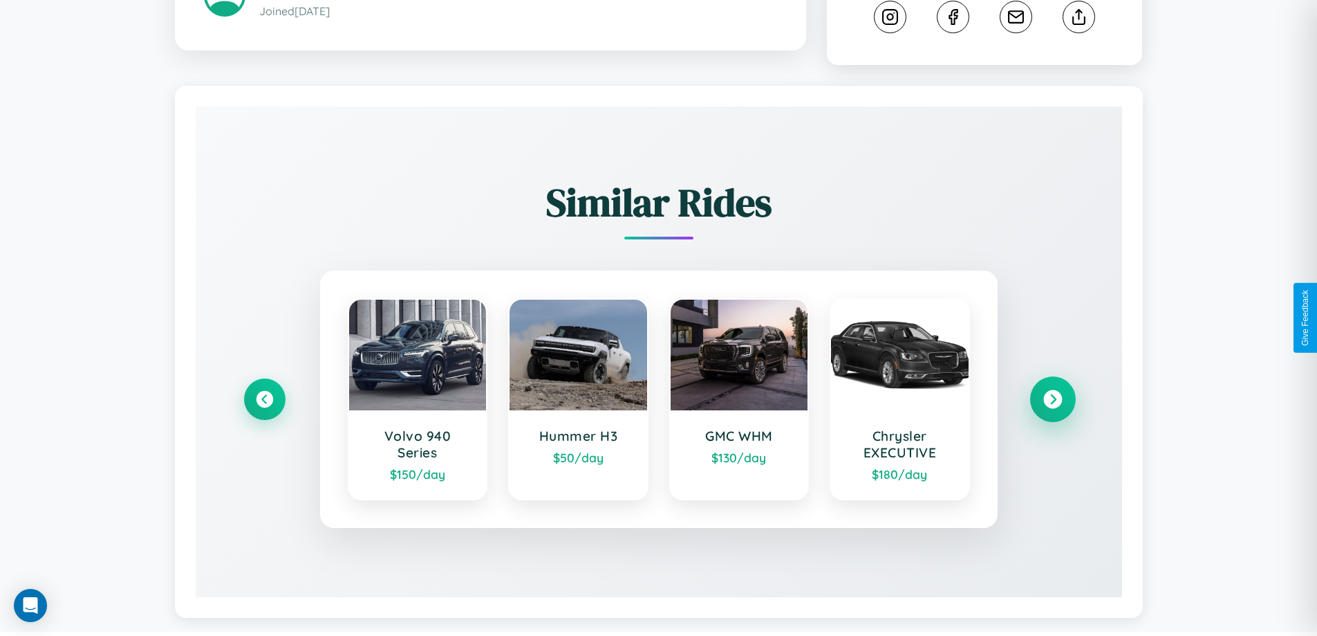
click at [1053, 401] on icon at bounding box center [1053, 399] width 19 height 19
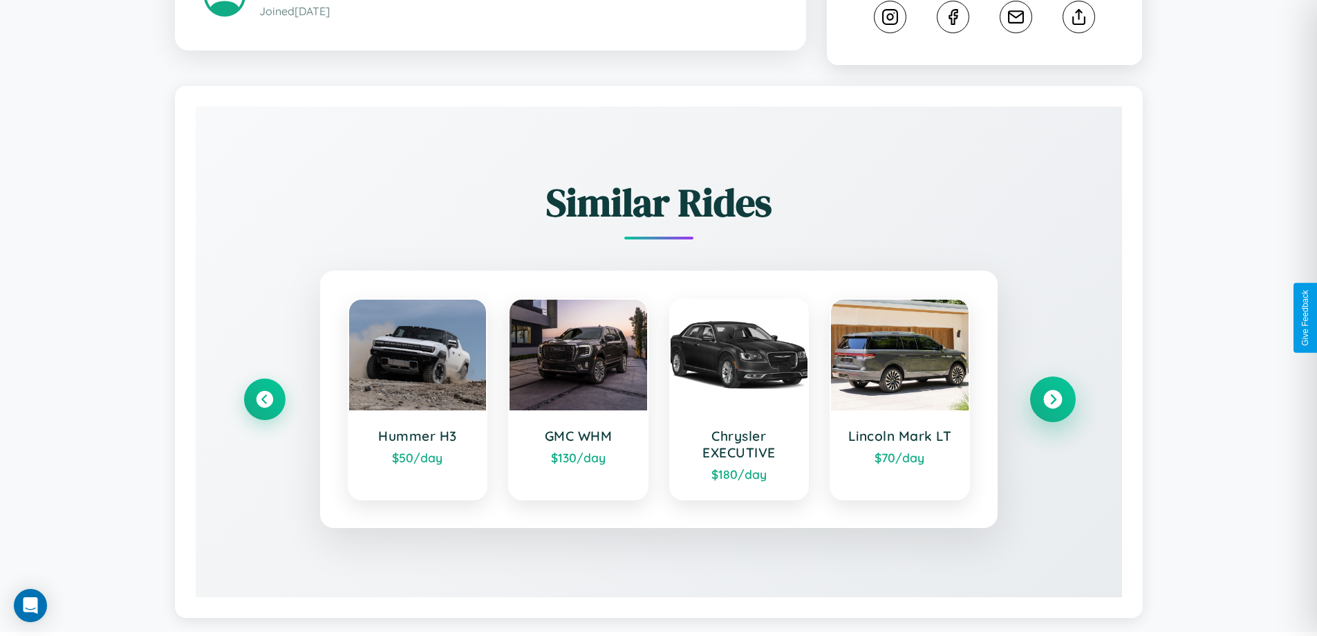
scroll to position [0, 0]
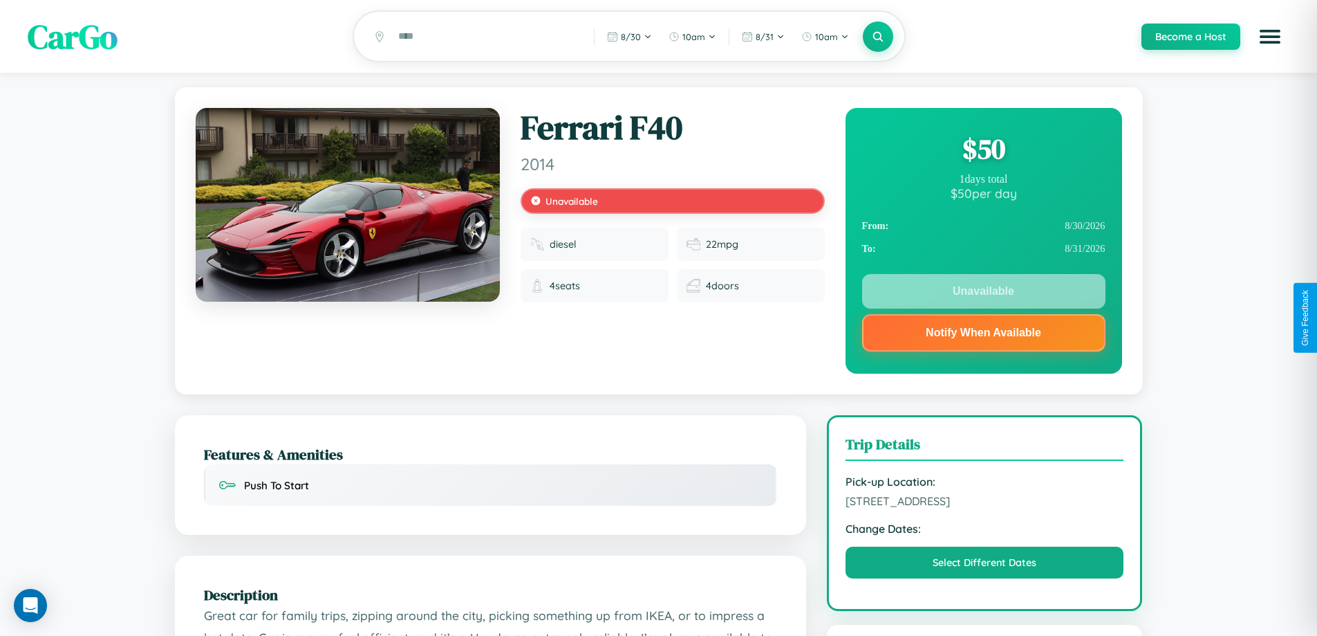
click at [983, 151] on div "$ 50" at bounding box center [983, 148] width 243 height 37
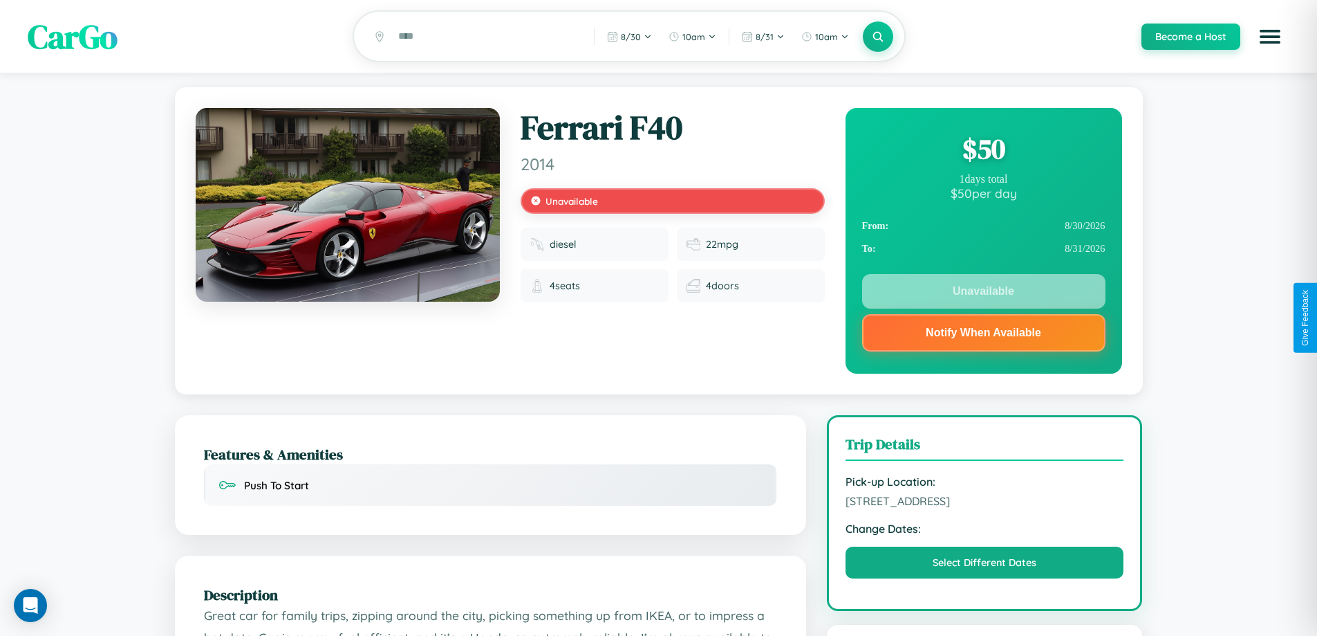
click at [983, 151] on div "$ 50" at bounding box center [983, 148] width 243 height 37
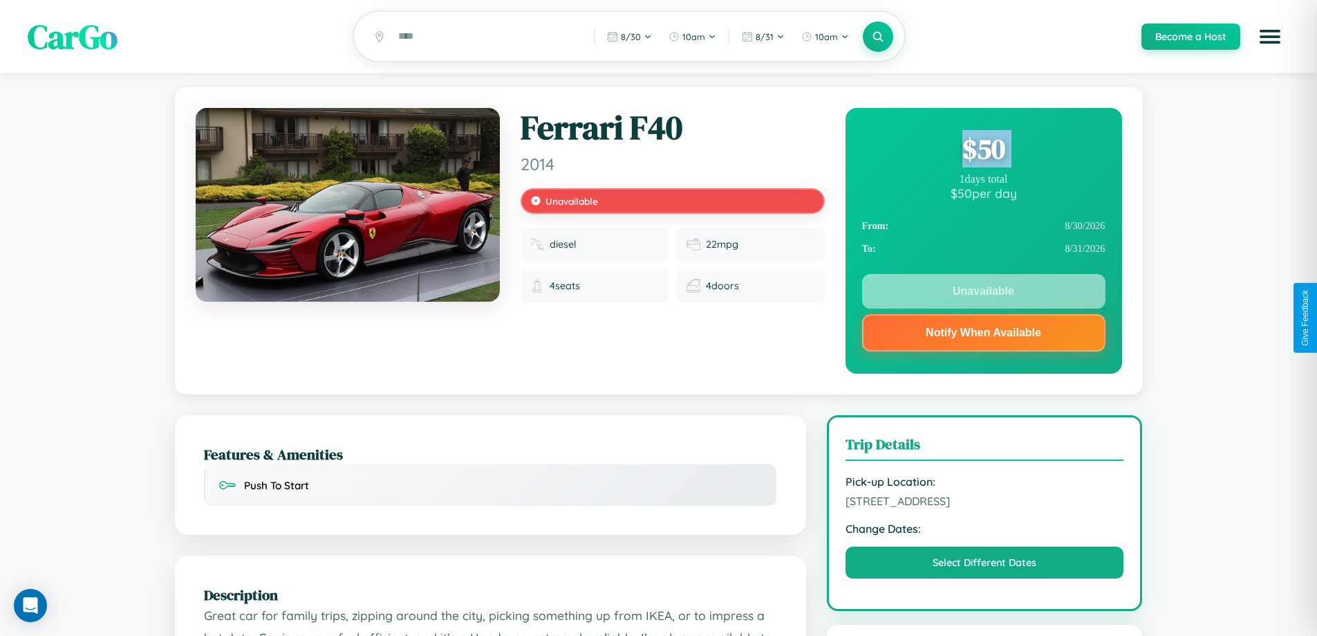
click at [983, 151] on div "$ 50" at bounding box center [983, 148] width 243 height 37
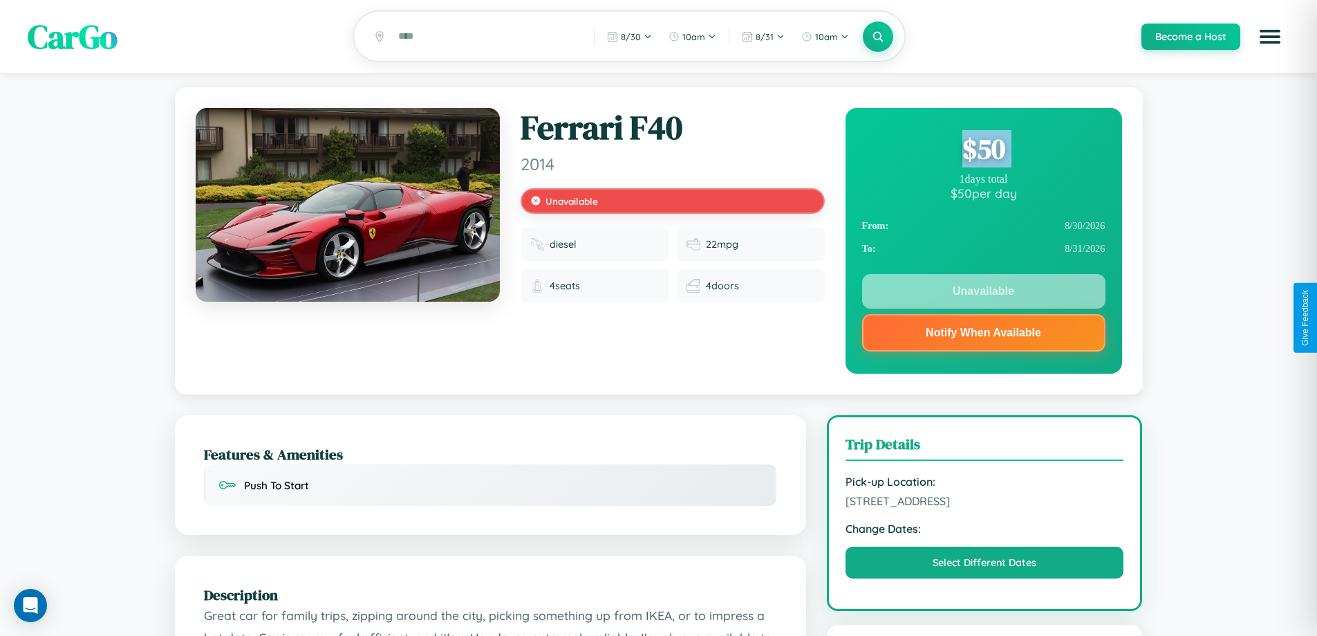
click at [983, 151] on div "$ 50" at bounding box center [983, 148] width 243 height 37
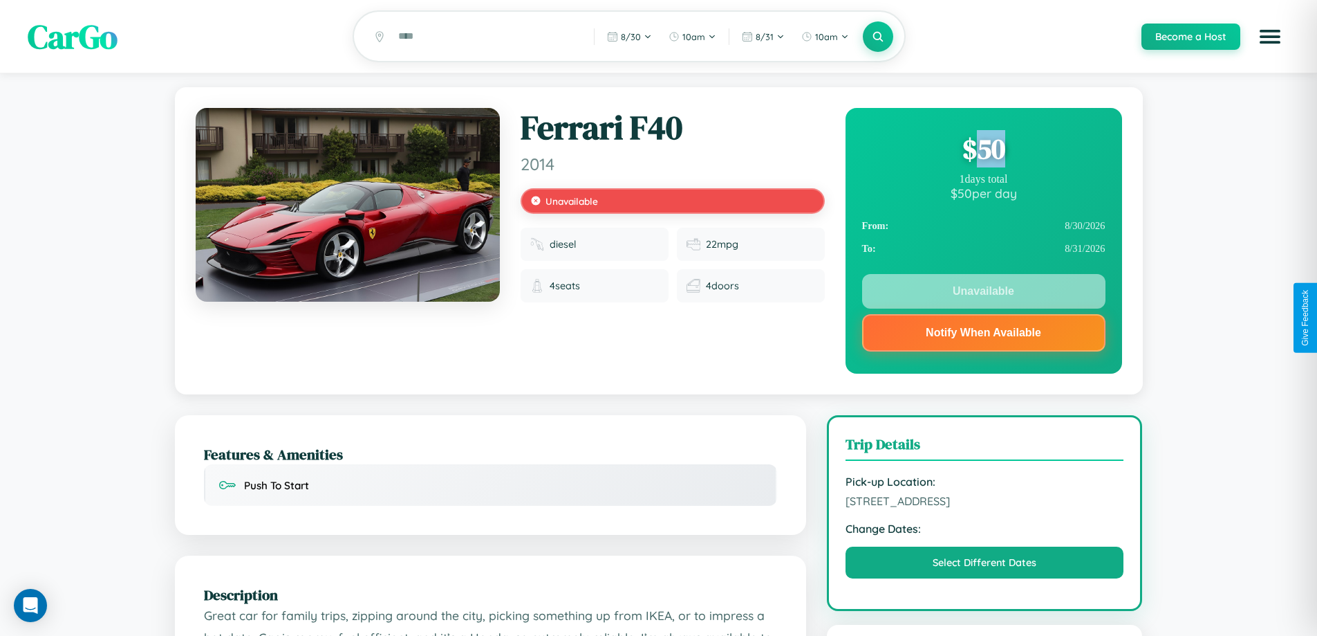
click at [983, 151] on div "$ 50" at bounding box center [983, 148] width 243 height 37
